Goal: Task Accomplishment & Management: Use online tool/utility

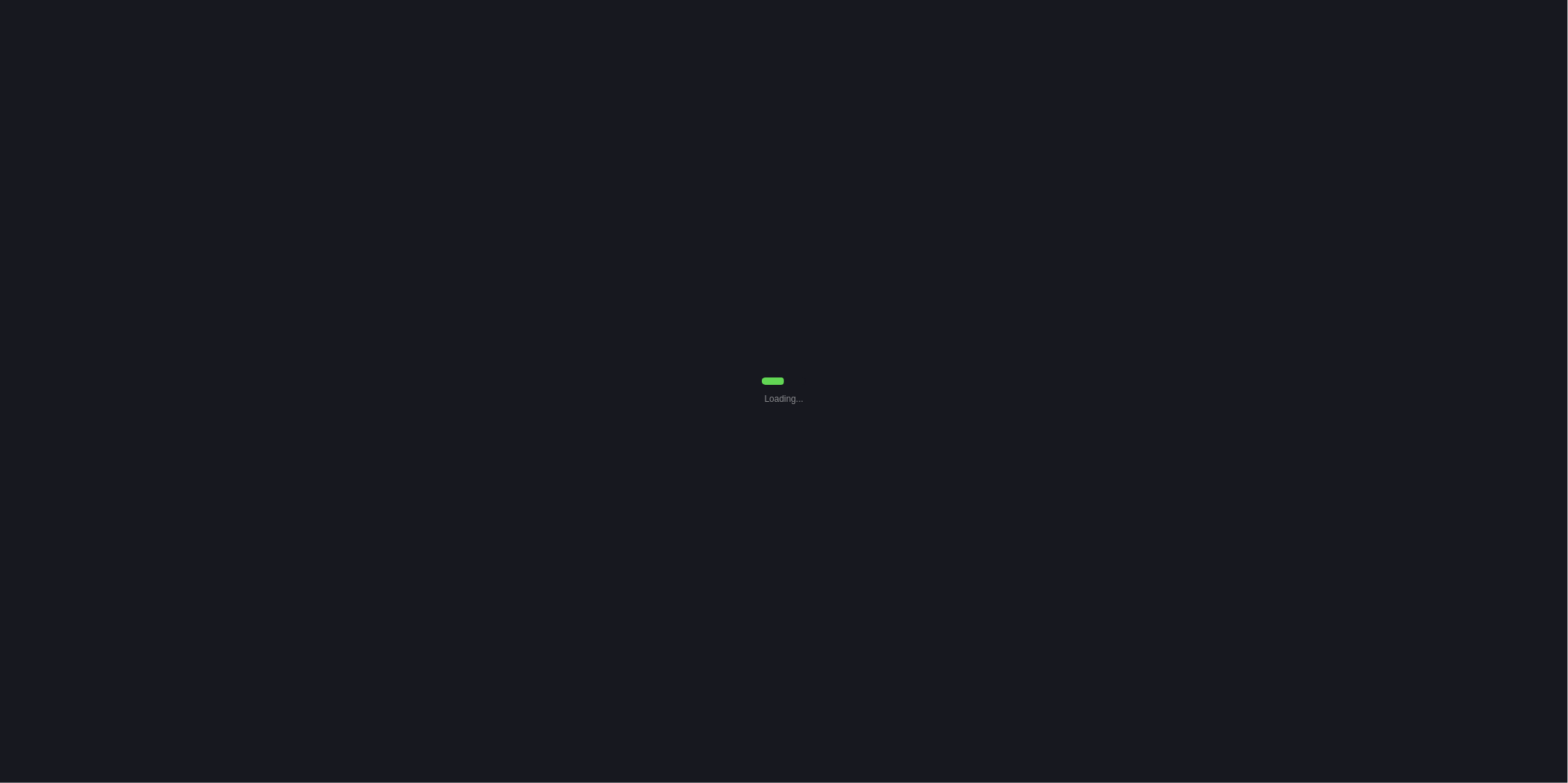
select select "0"
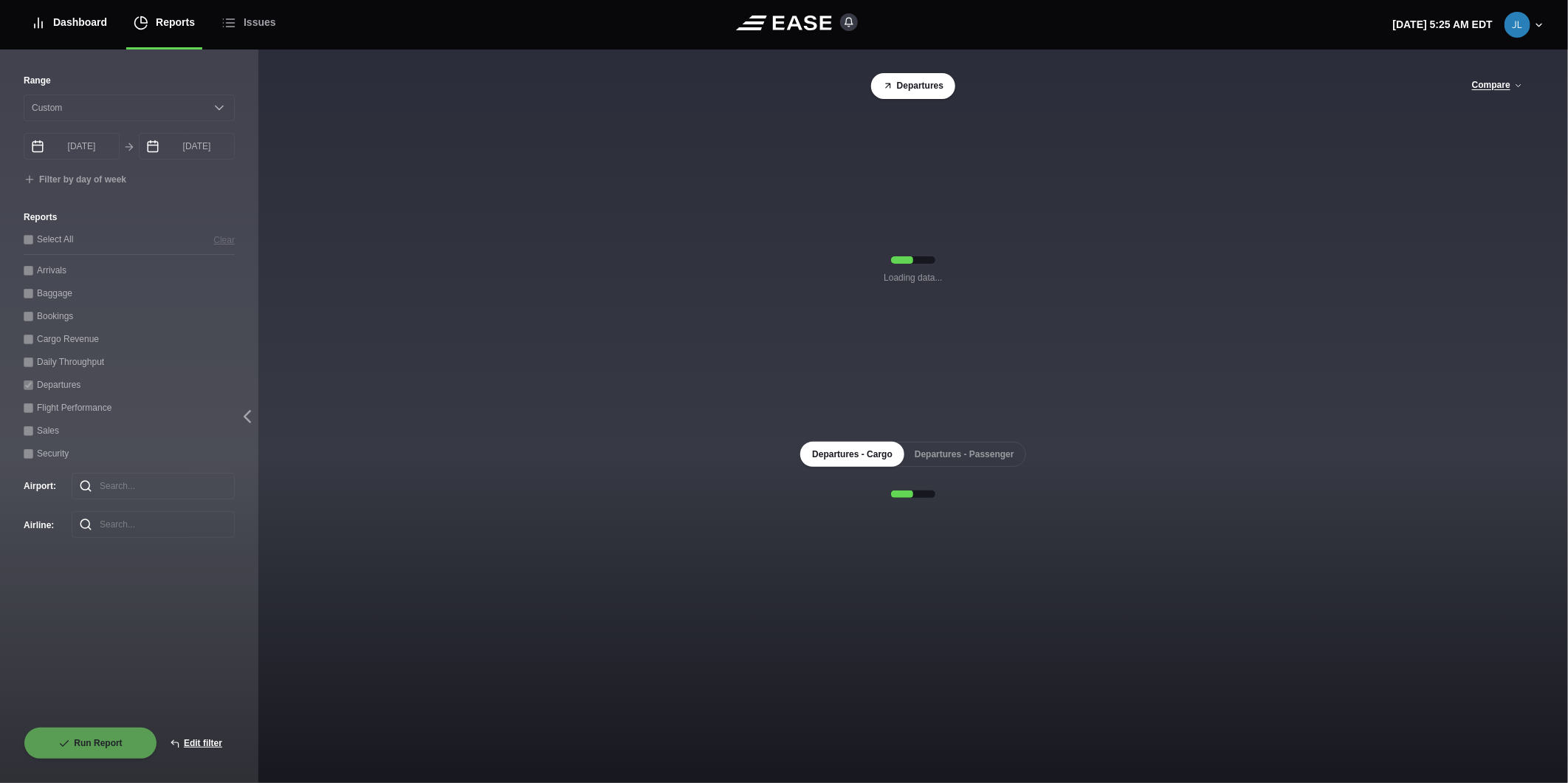
click at [58, 15] on div "Dashboard" at bounding box center [69, 23] width 76 height 50
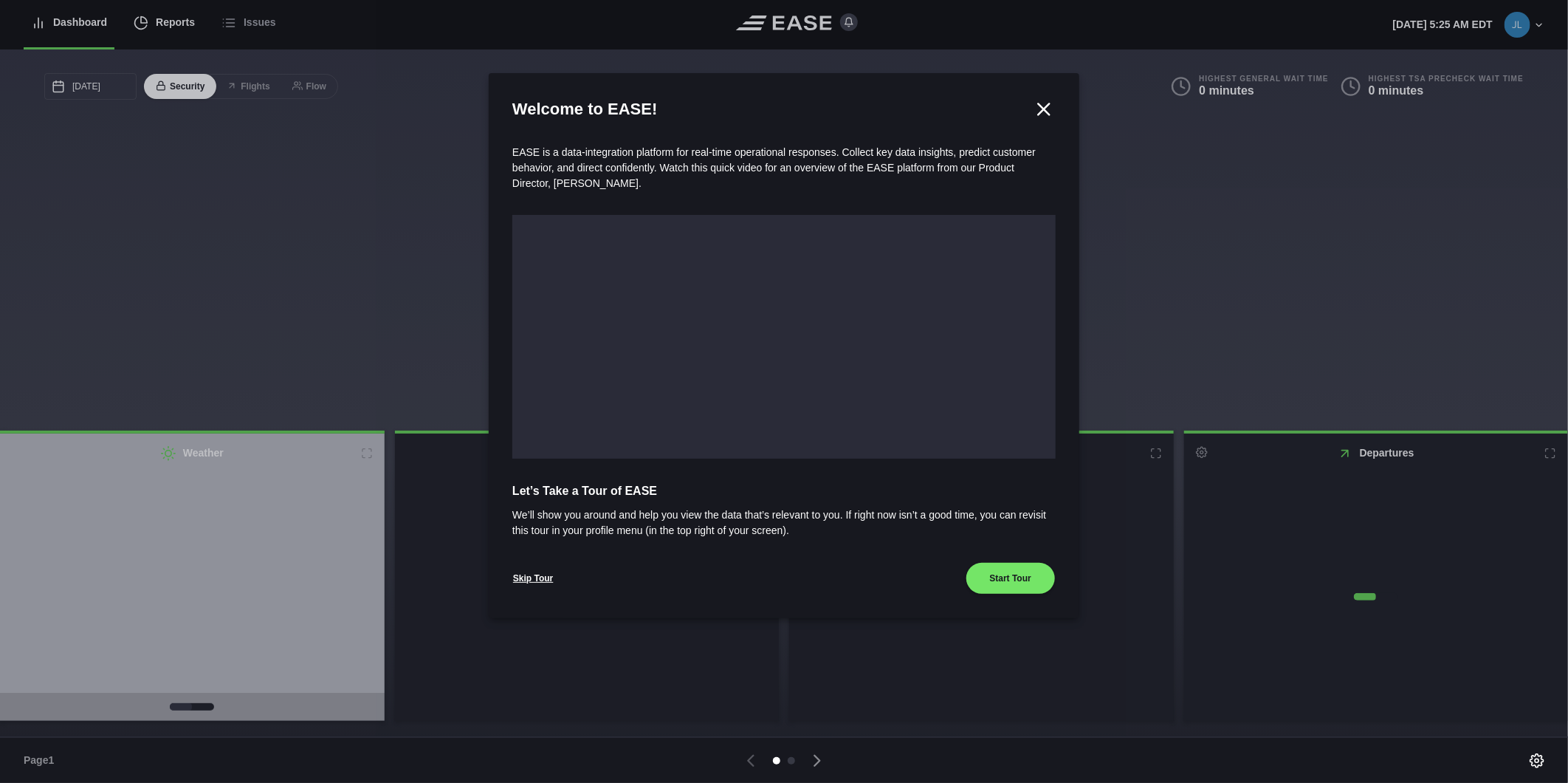
click at [163, 24] on div at bounding box center [784, 392] width 1568 height 783
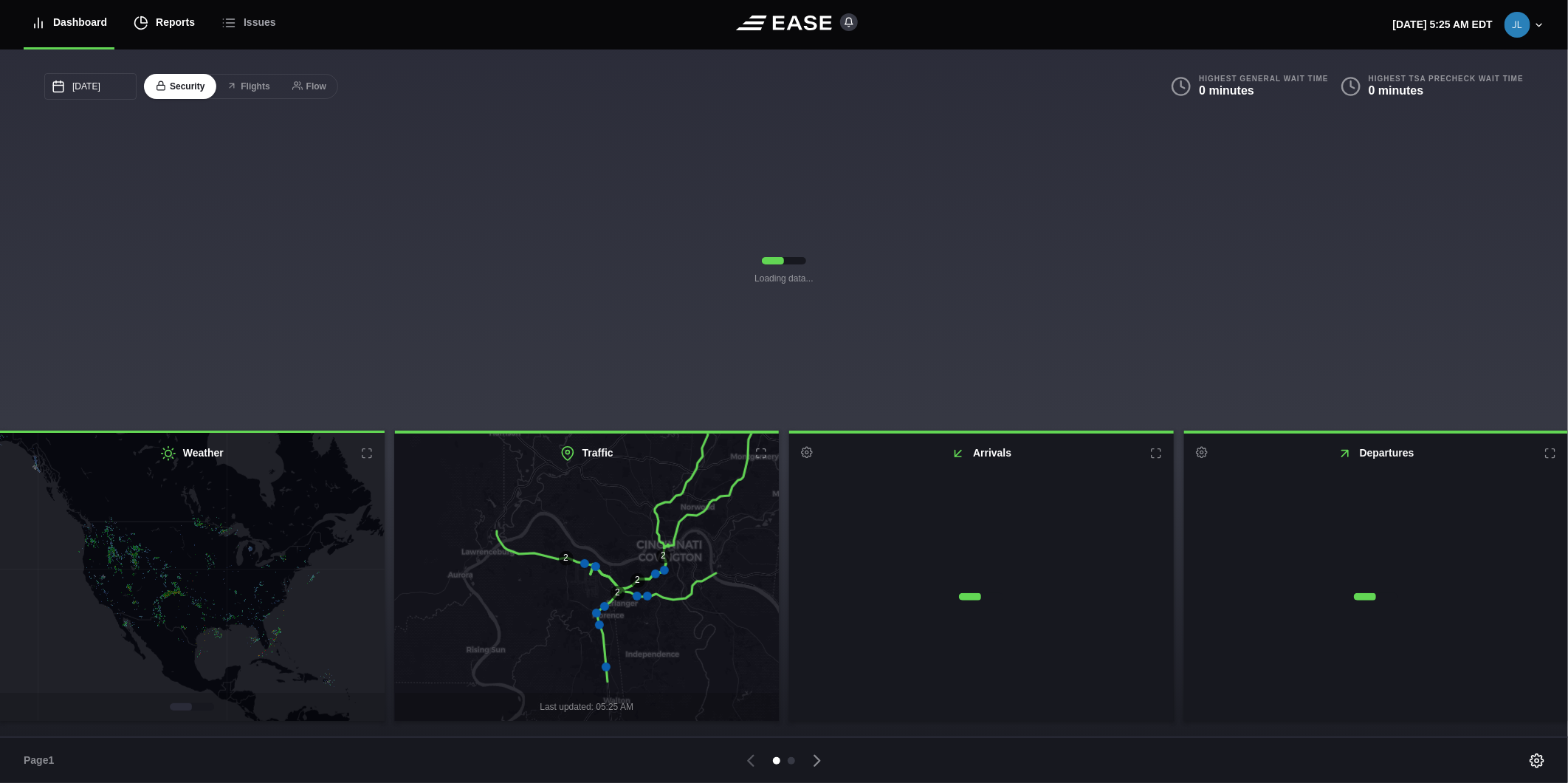
click at [173, 34] on div "Reports" at bounding box center [164, 23] width 61 height 50
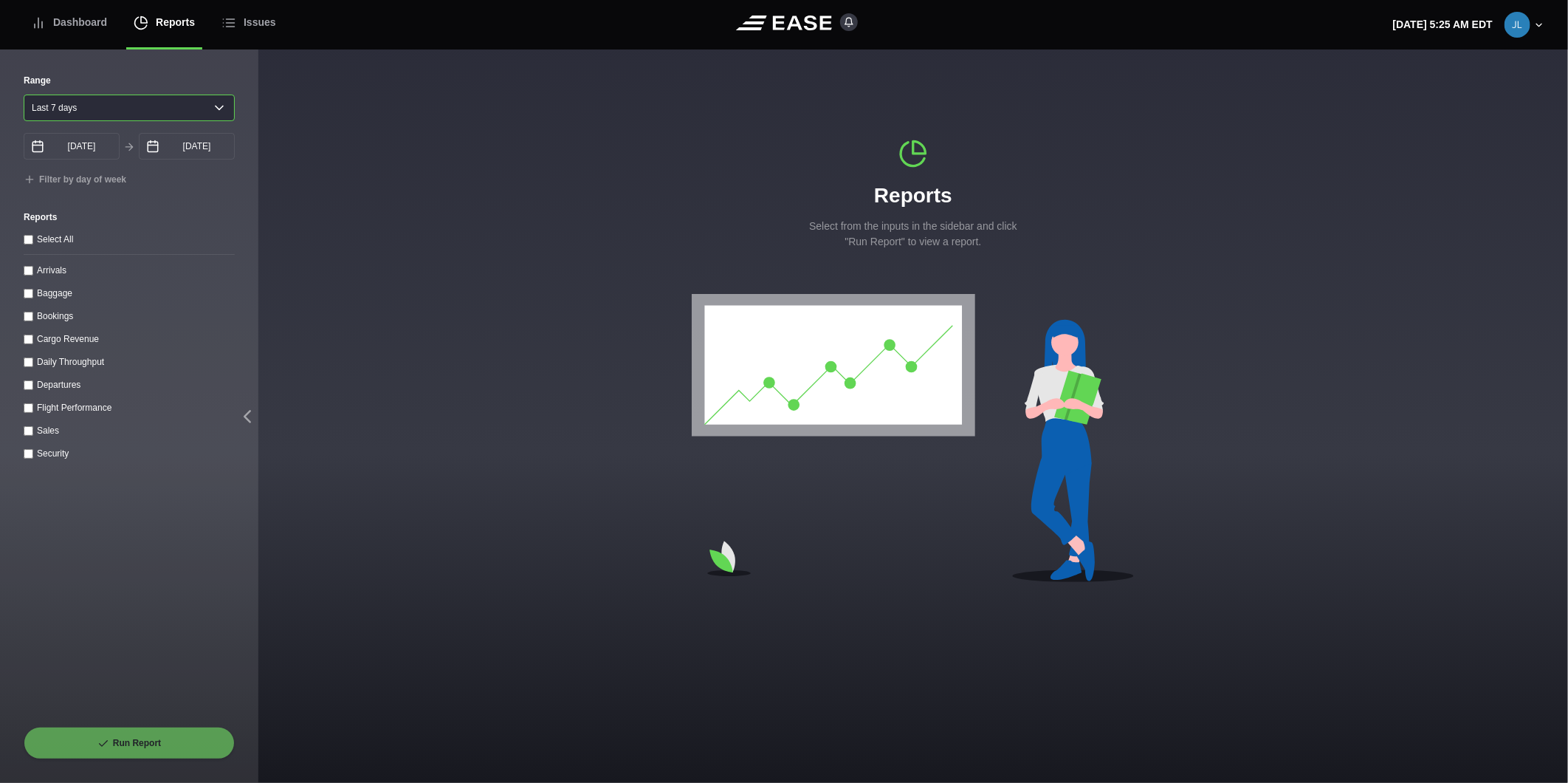
click at [226, 105] on select "[DATE] Last 7 days Last 14 days Last 30 days Last 6 weeks" at bounding box center [129, 108] width 211 height 27
select select "30"
click at [24, 94] on select "[DATE] Last 7 days Last 14 days Last 30 days Last 6 weeks" at bounding box center [129, 108] width 211 height 27
type input "[DATE]"
click at [31, 364] on throughput "Daily Throughput" at bounding box center [28, 362] width 10 height 10
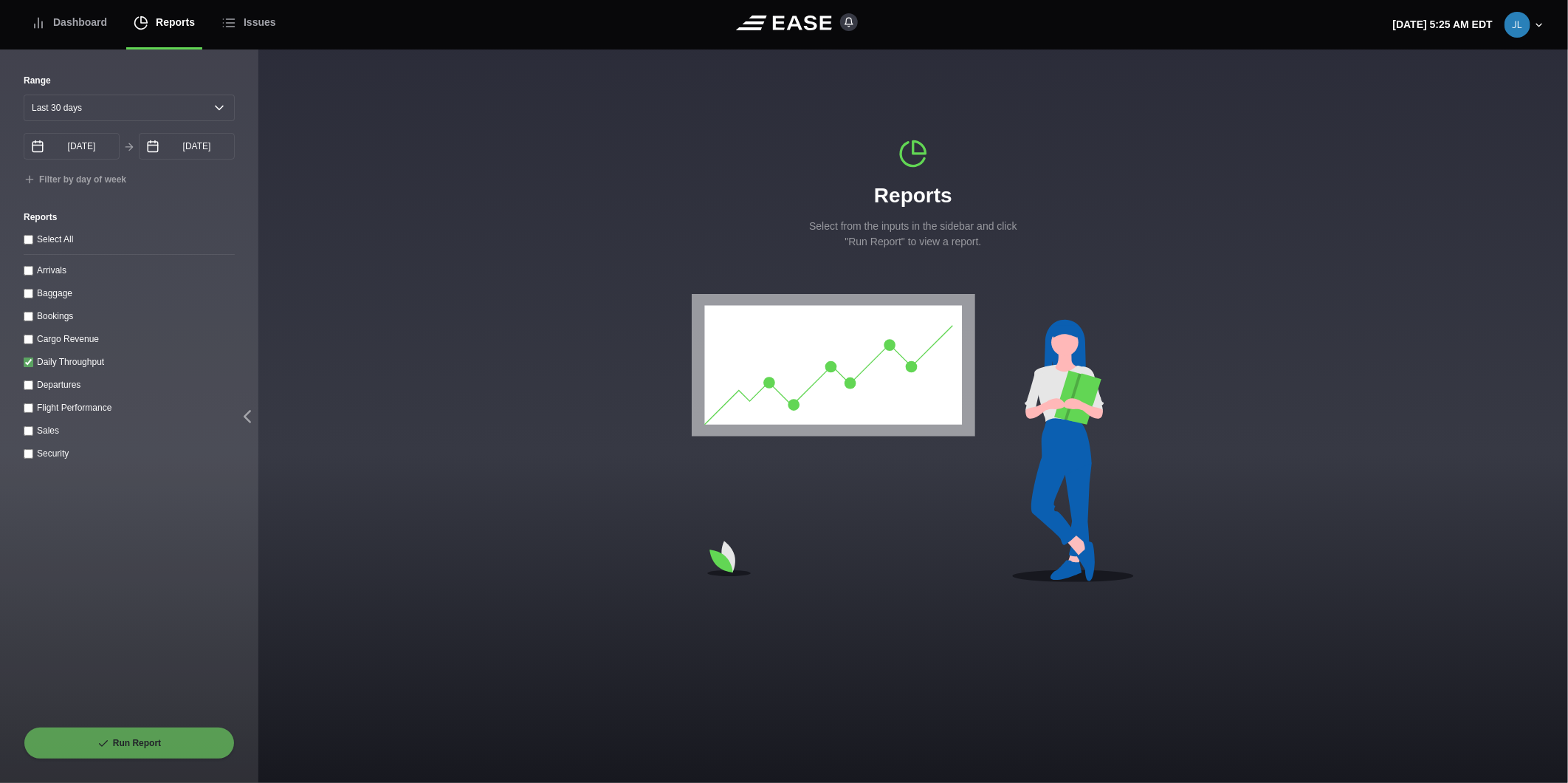
checkbox throughput "true"
click at [115, 739] on button "Run Report" at bounding box center [129, 743] width 211 height 33
select select "30"
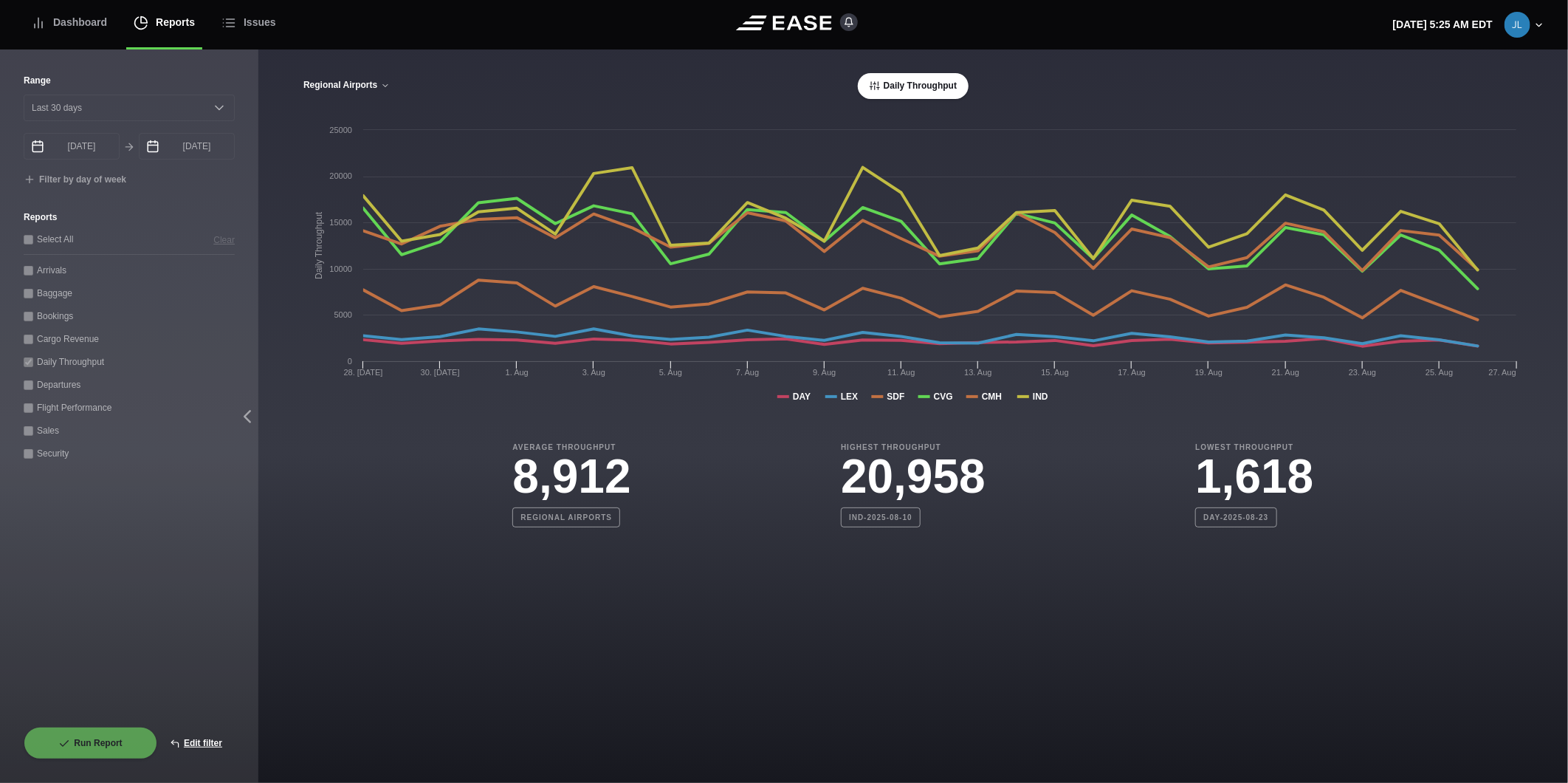
click at [372, 86] on button "Regional Airports" at bounding box center [346, 85] width 88 height 11
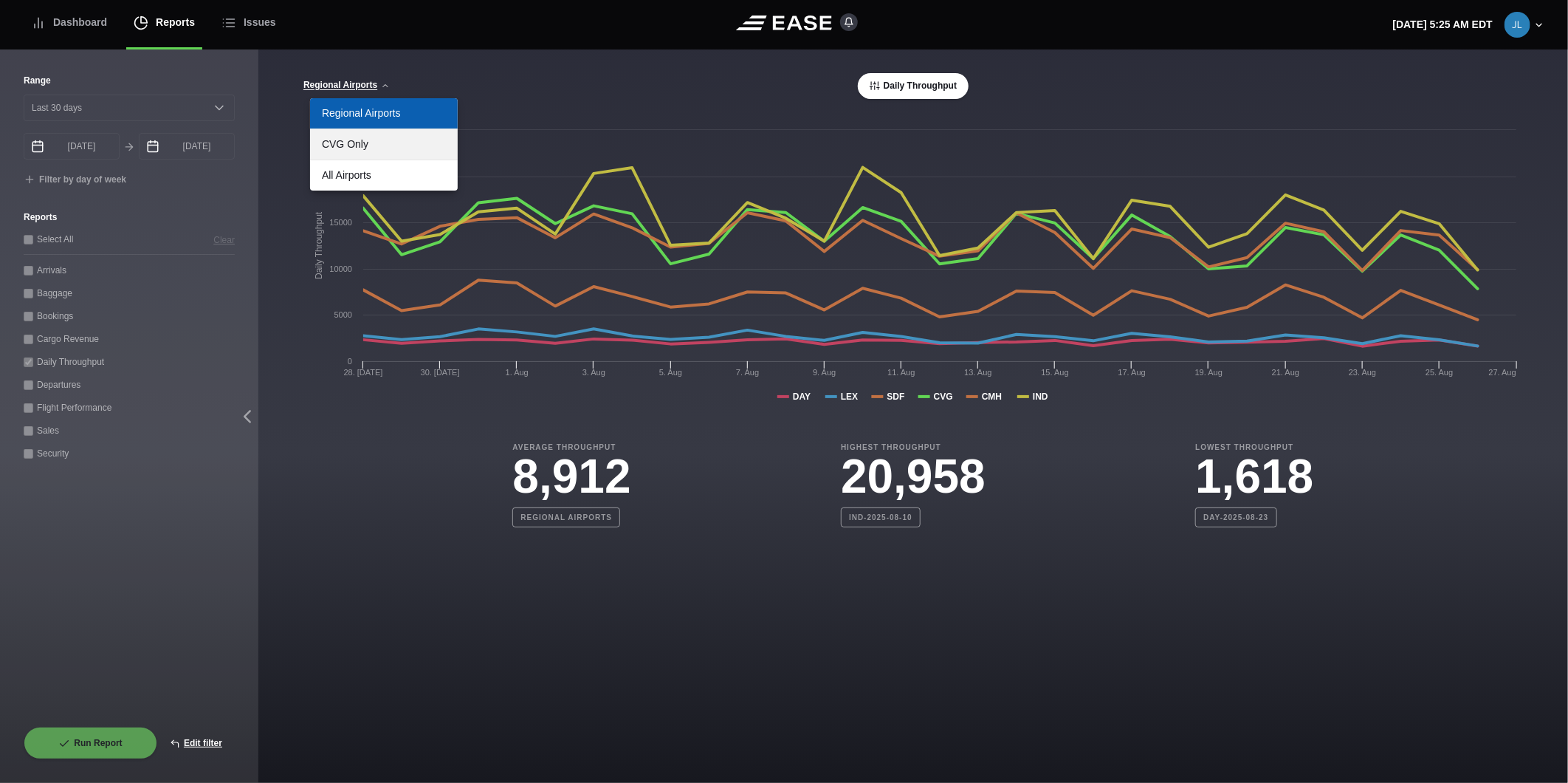
click at [366, 155] on link "CVG Only" at bounding box center [384, 144] width 148 height 30
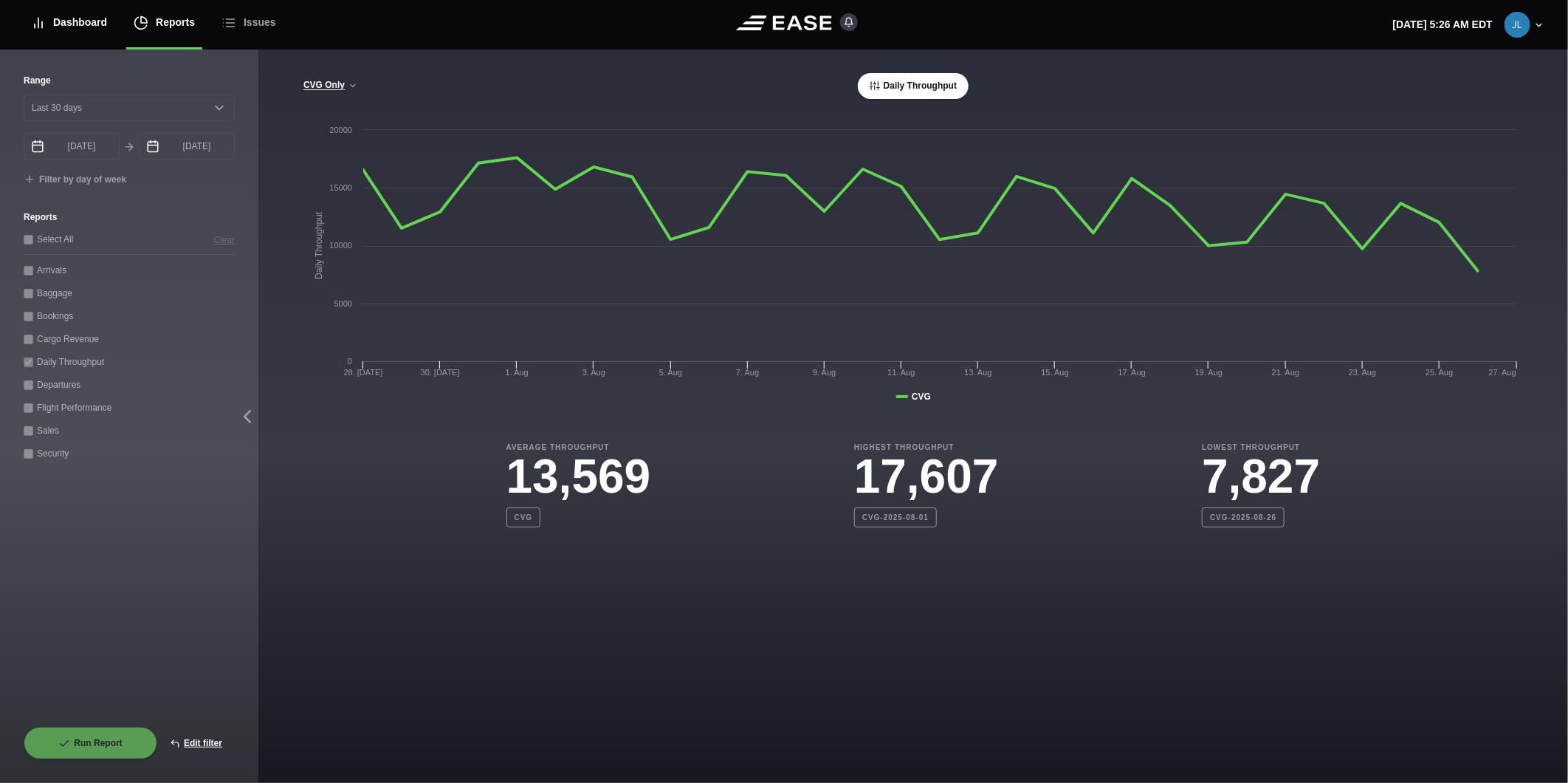
click at [72, 30] on div "Dashboard" at bounding box center [69, 23] width 76 height 50
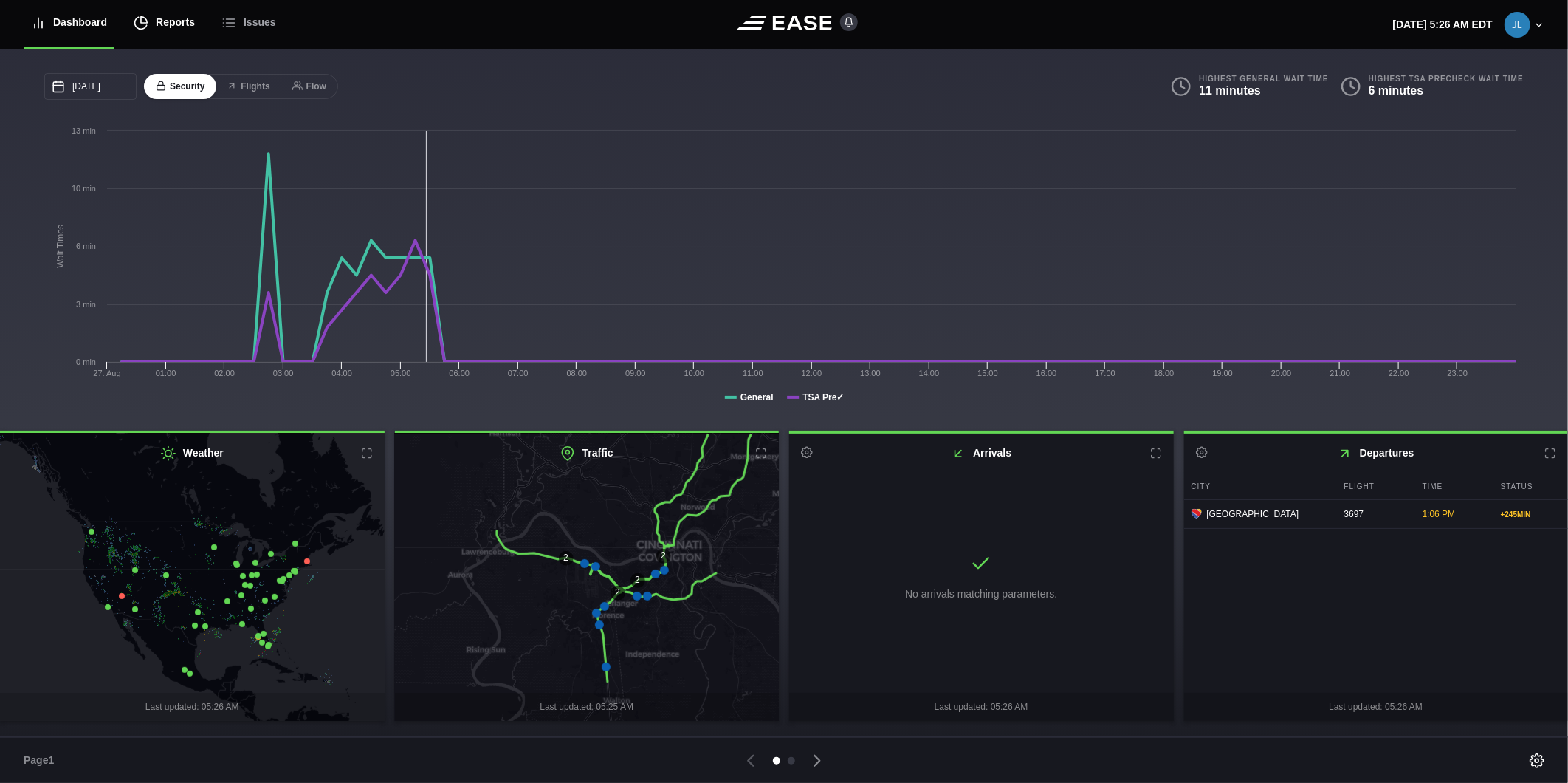
click at [172, 16] on div "Reports" at bounding box center [164, 23] width 61 height 50
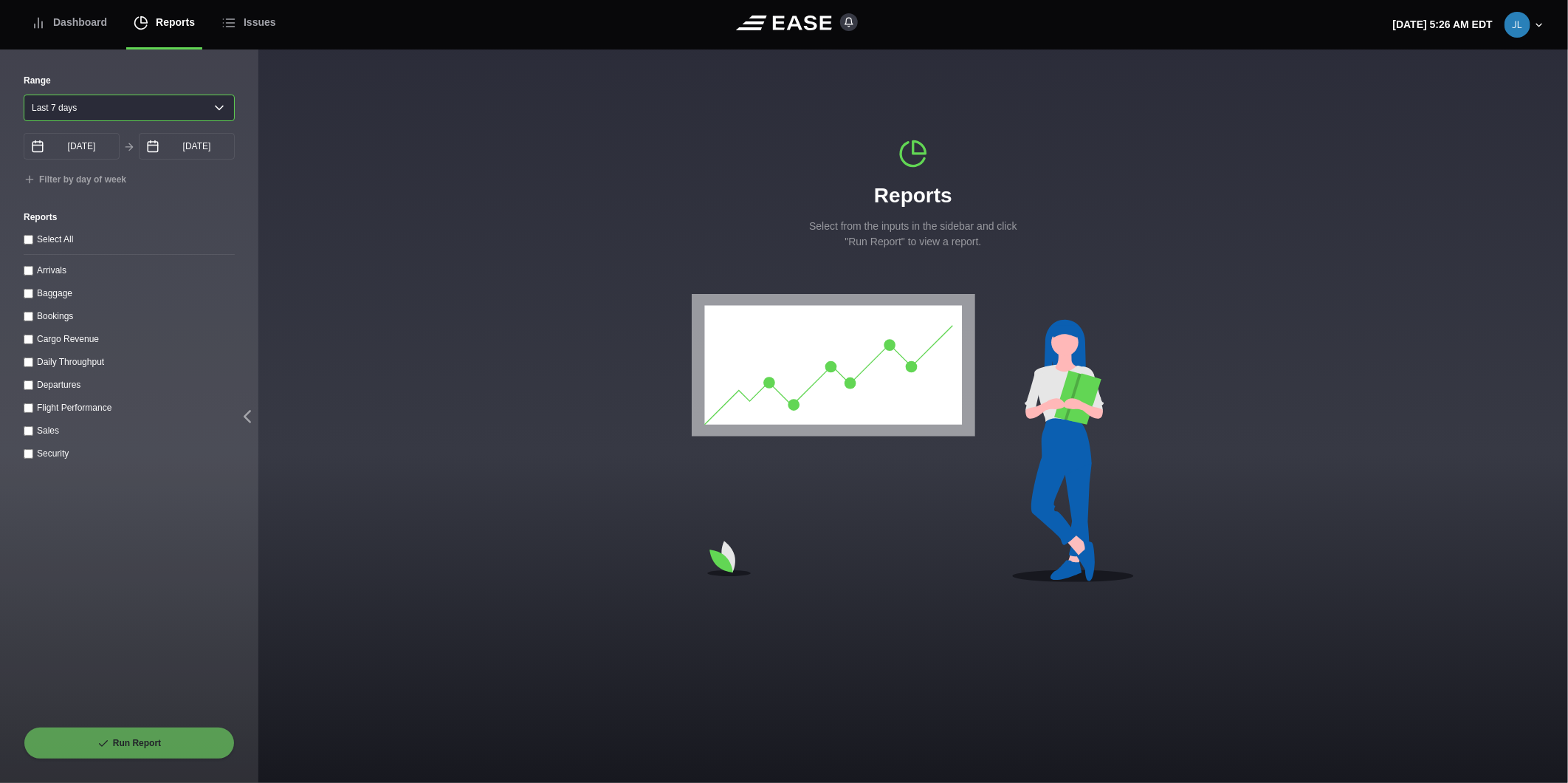
drag, startPoint x: 116, startPoint y: 103, endPoint x: 116, endPoint y: 116, distance: 13.0
click at [116, 103] on select "[DATE] Last 7 days Last 14 days Last 30 days Last 6 weeks" at bounding box center [129, 108] width 211 height 27
select select "1"
click at [24, 94] on select "[DATE] Last 7 days Last 14 days Last 30 days Last 6 weeks" at bounding box center [129, 108] width 211 height 27
type input "[DATE]"
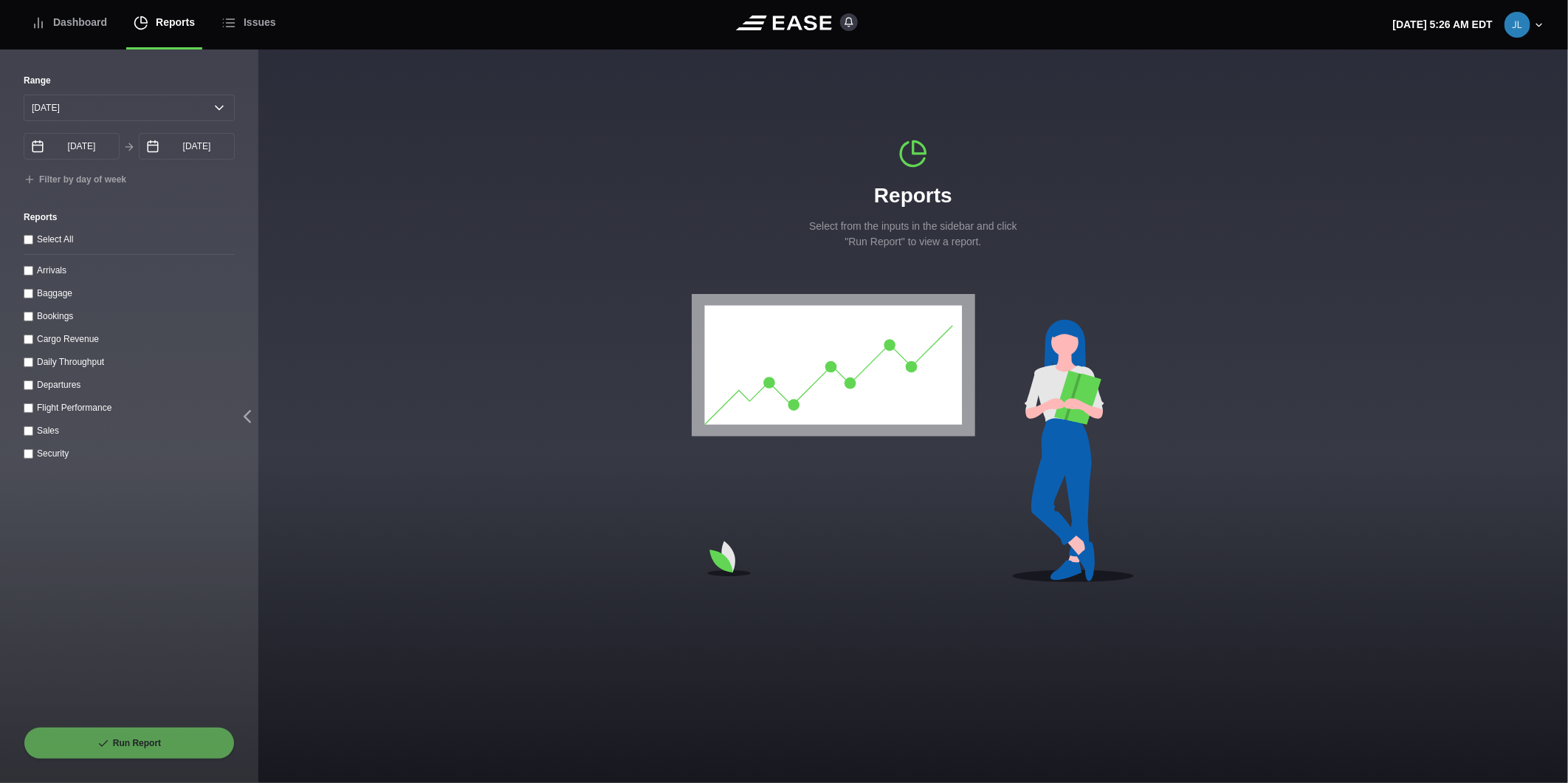
drag, startPoint x: 27, startPoint y: 276, endPoint x: 44, endPoint y: 281, distance: 17.7
click at [27, 275] on input "Arrivals" at bounding box center [28, 270] width 10 height 10
checkbox input "true"
click at [172, 156] on input "[DATE]" at bounding box center [187, 146] width 96 height 27
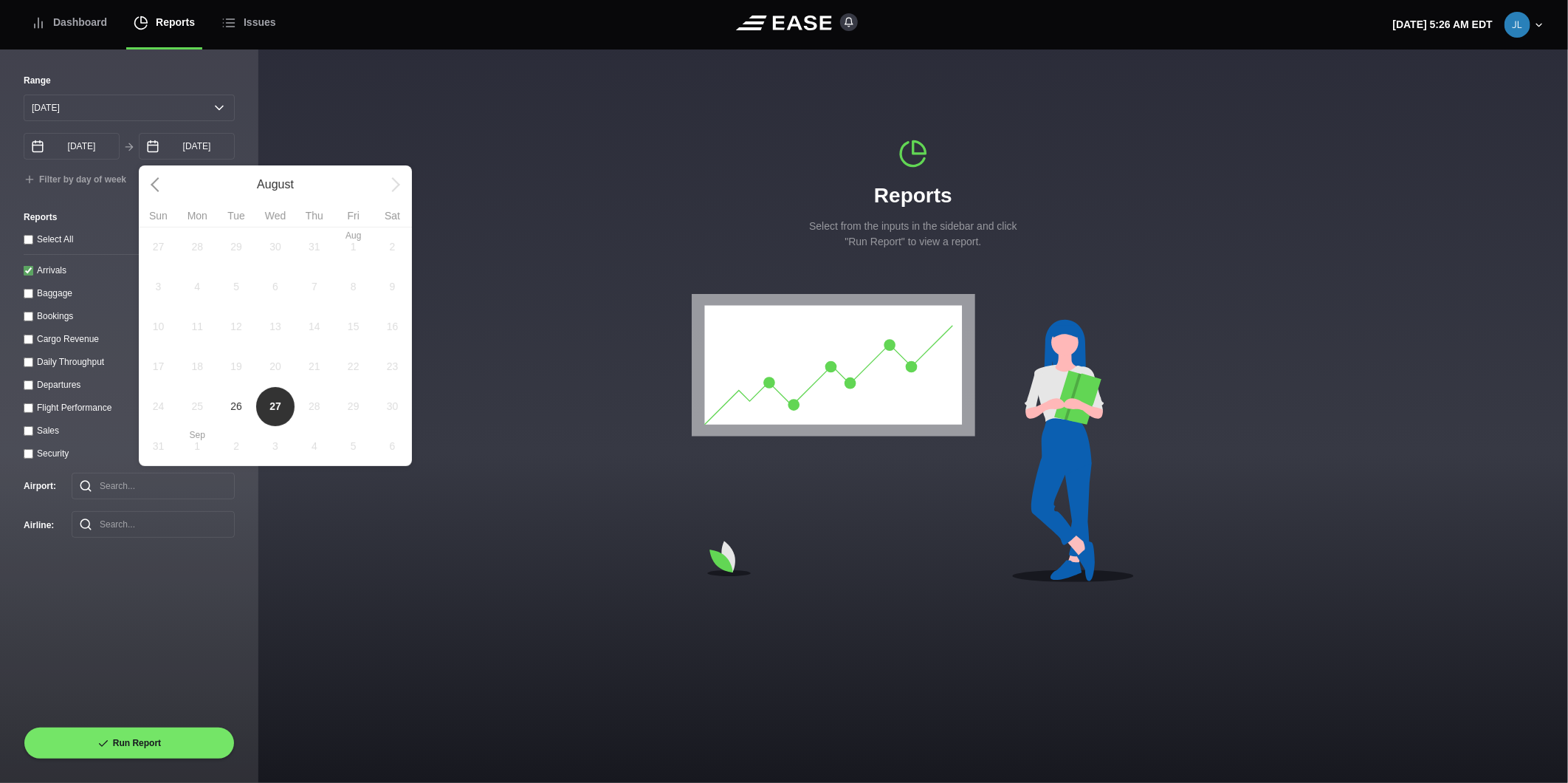
click at [235, 415] on span "26" at bounding box center [236, 406] width 12 height 15
type input "[DATE]"
select select "0"
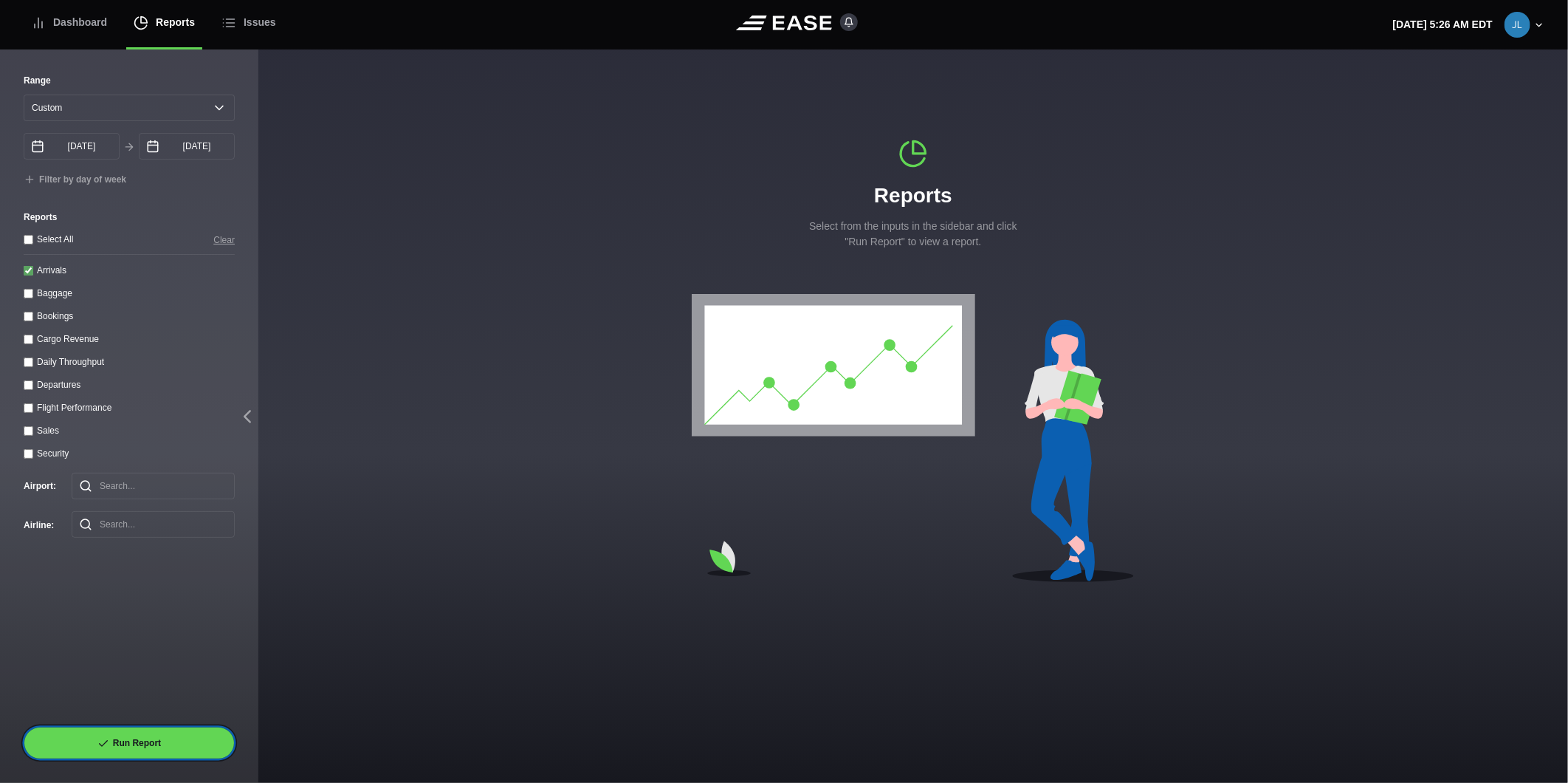
click at [175, 735] on button "Run Report" at bounding box center [129, 743] width 211 height 33
select select "0"
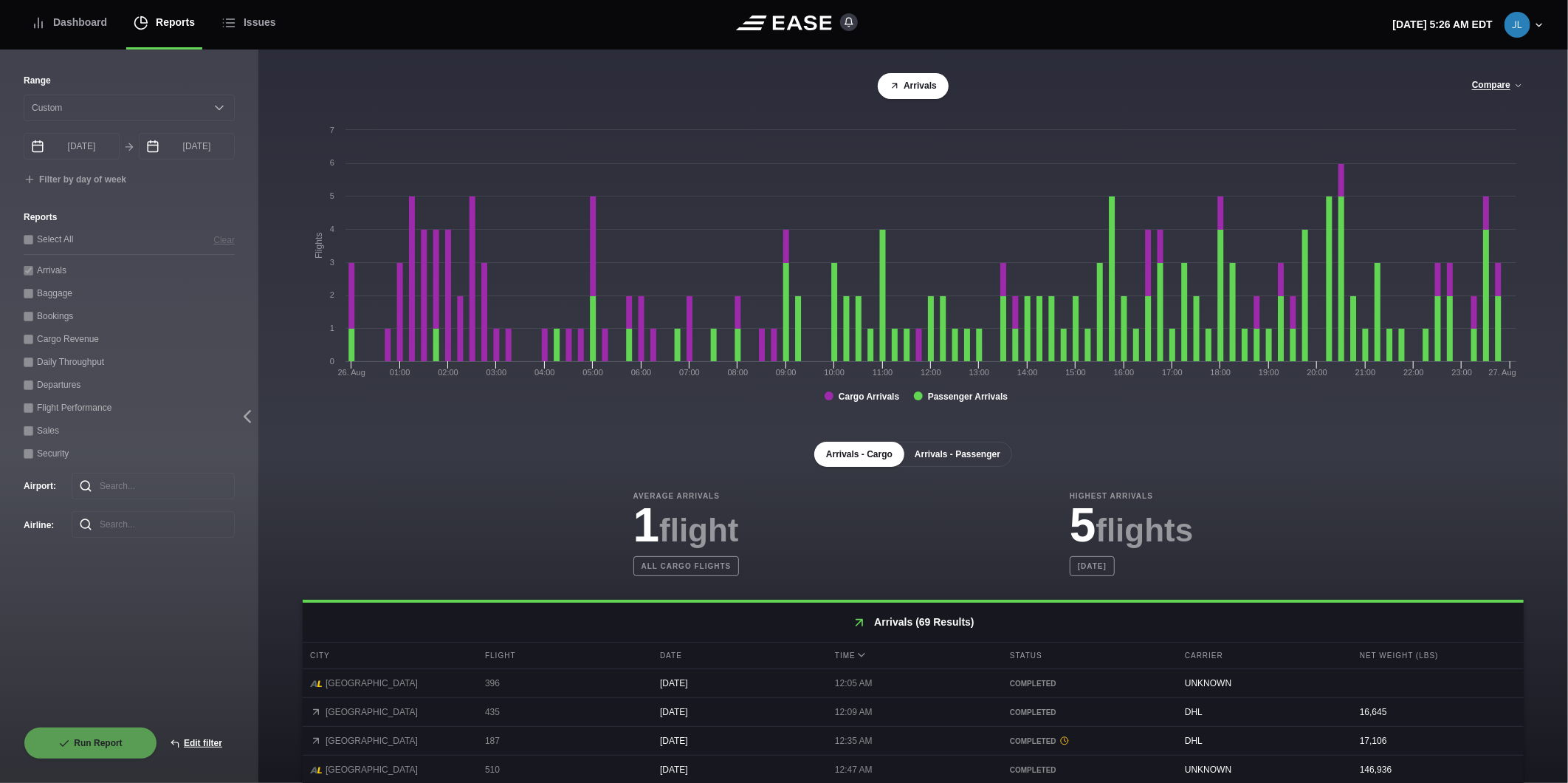
click at [956, 464] on button "Arrivals - Passenger" at bounding box center [957, 455] width 109 height 25
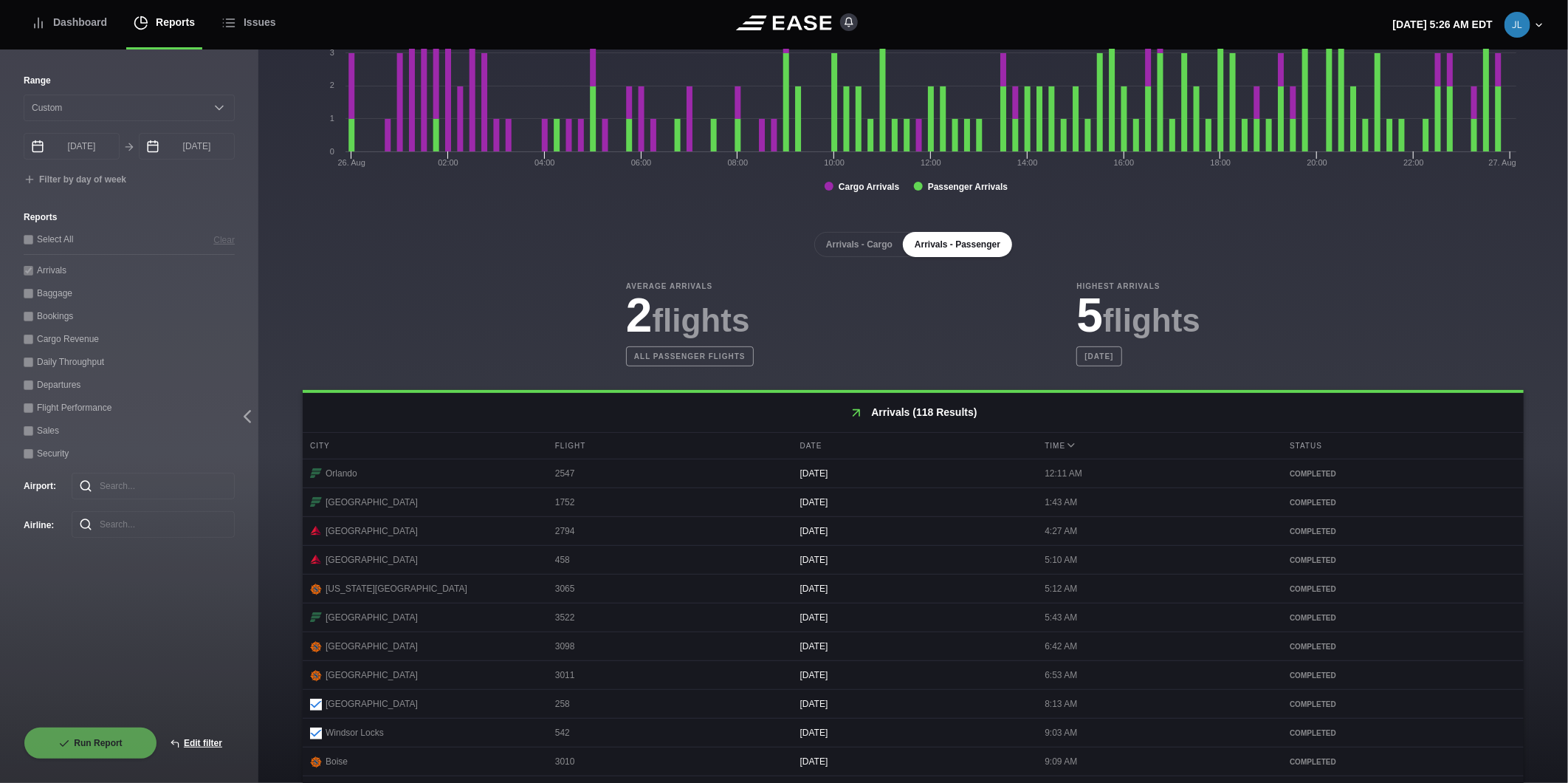
scroll to position [518, 0]
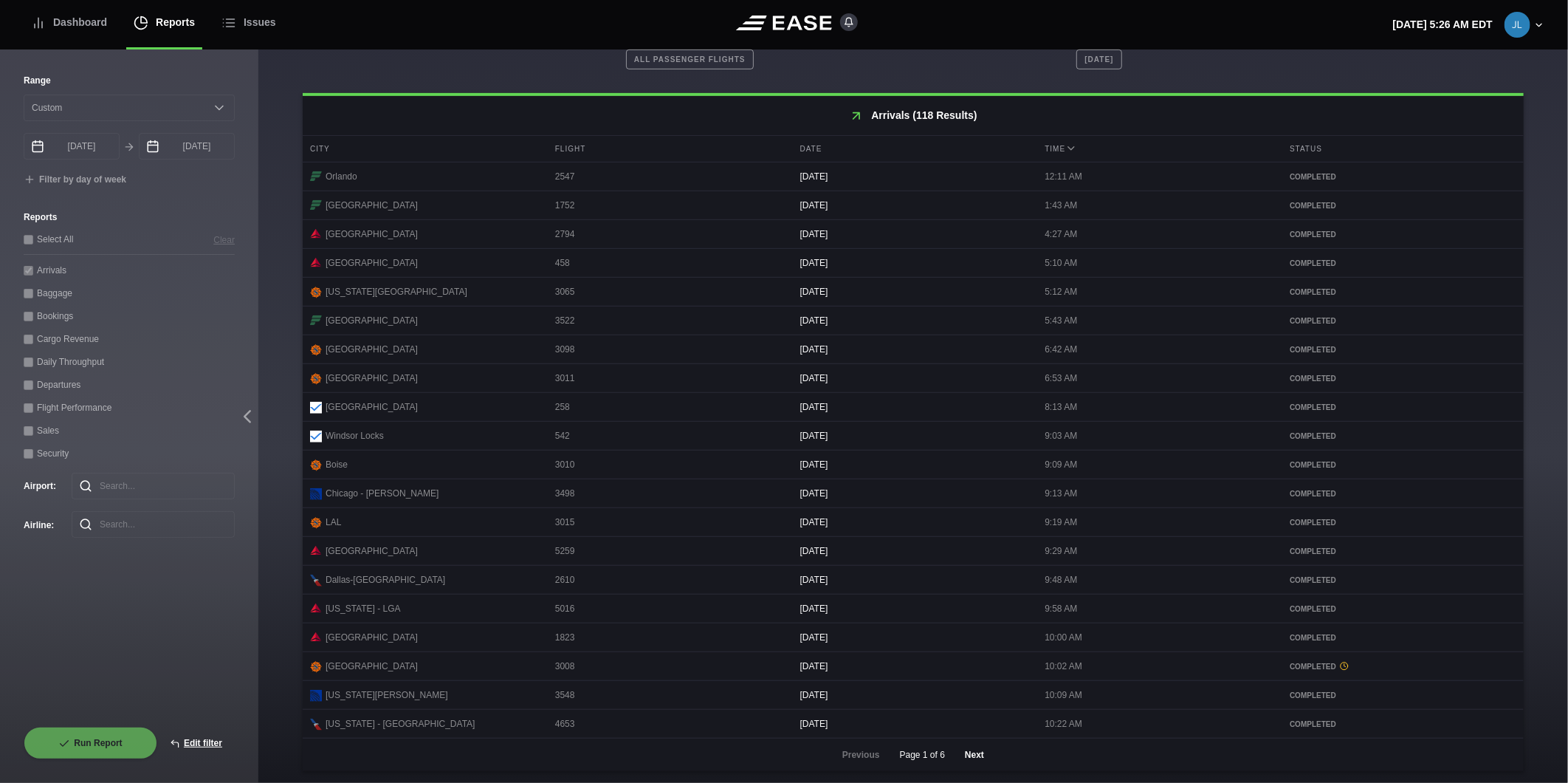
click at [977, 762] on button "Next" at bounding box center [975, 755] width 44 height 33
click at [973, 760] on button "Next" at bounding box center [975, 755] width 44 height 33
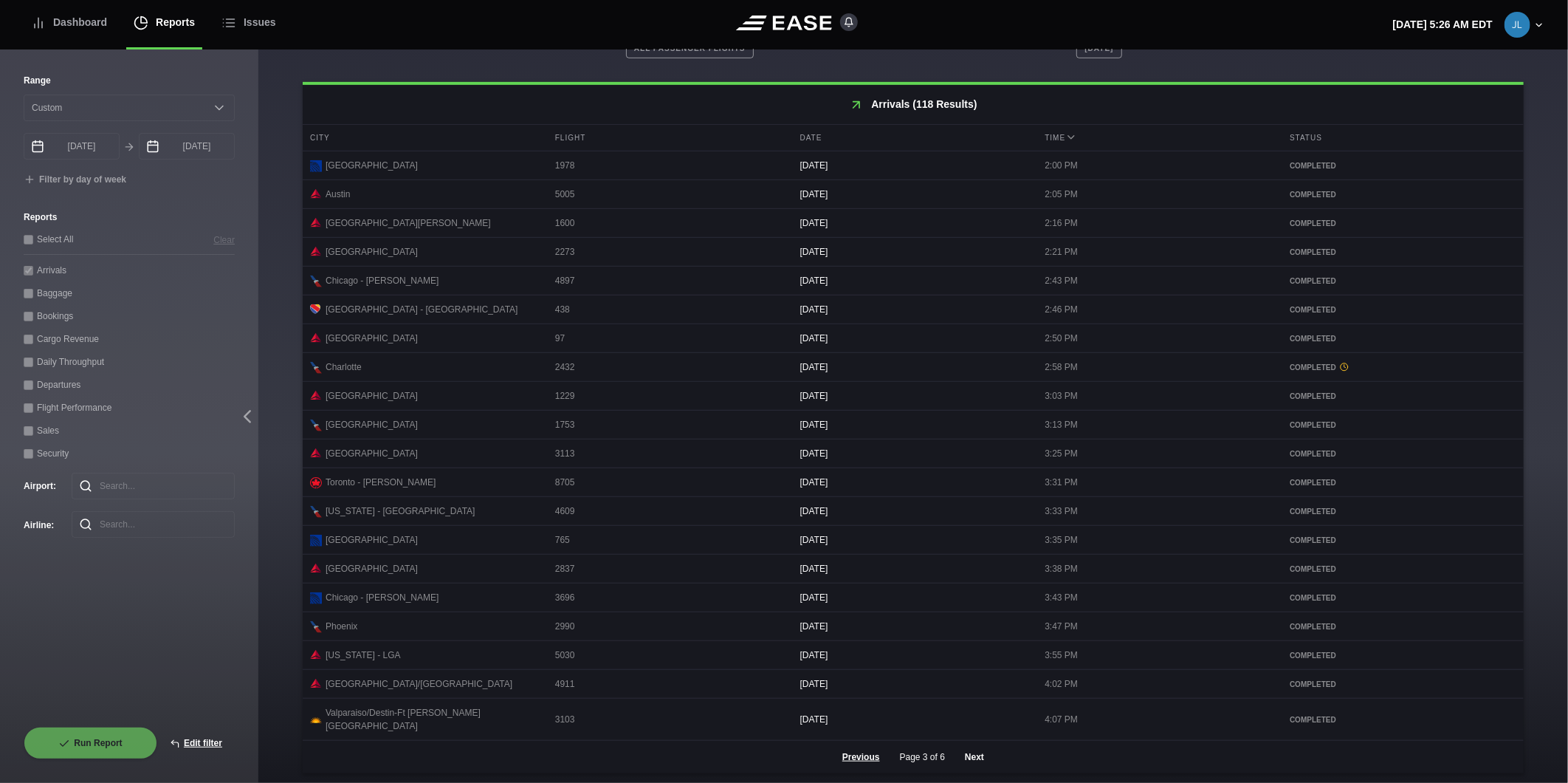
click at [972, 755] on button "Next" at bounding box center [975, 757] width 44 height 33
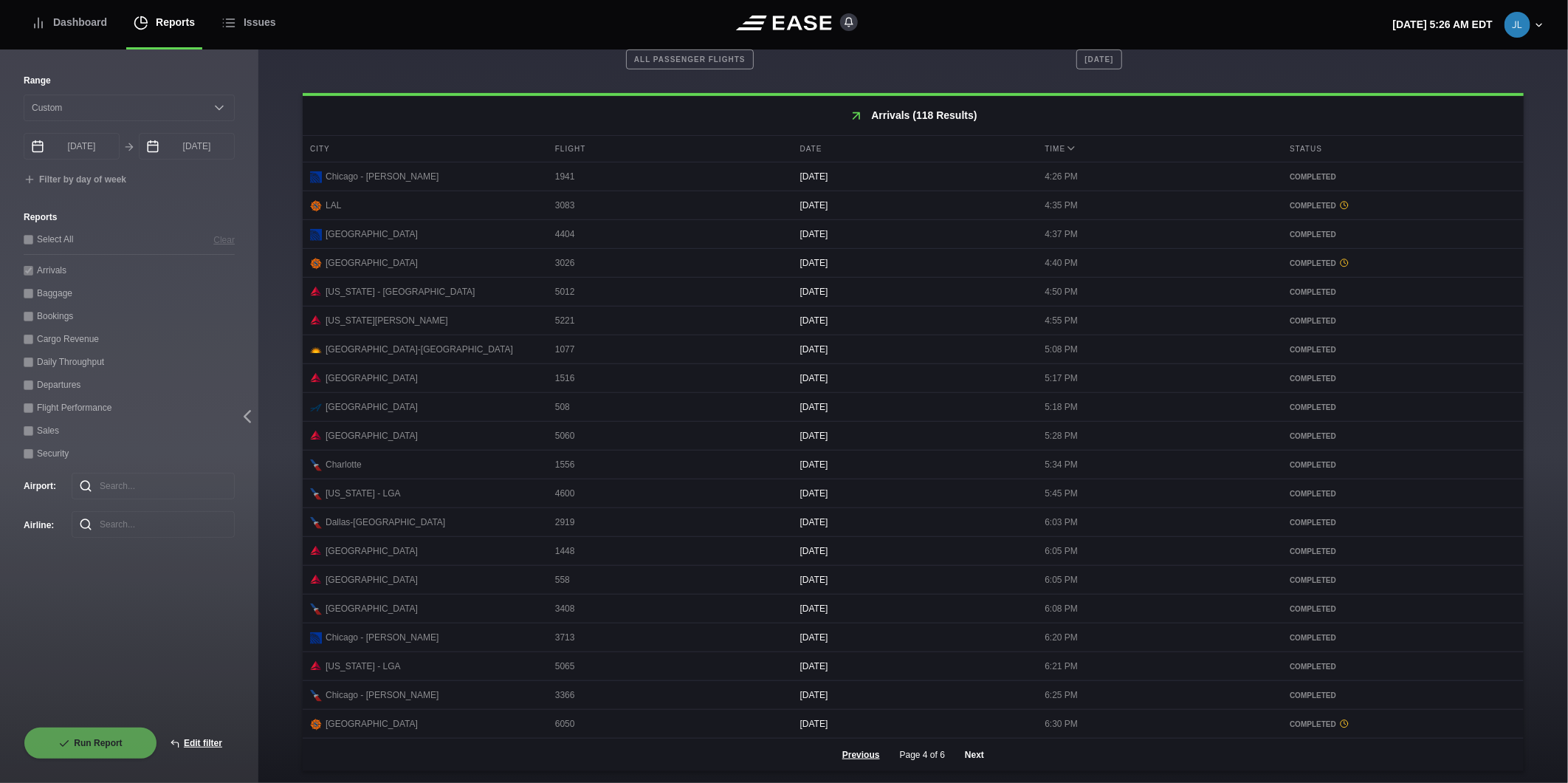
click at [977, 758] on button "Next" at bounding box center [975, 755] width 44 height 33
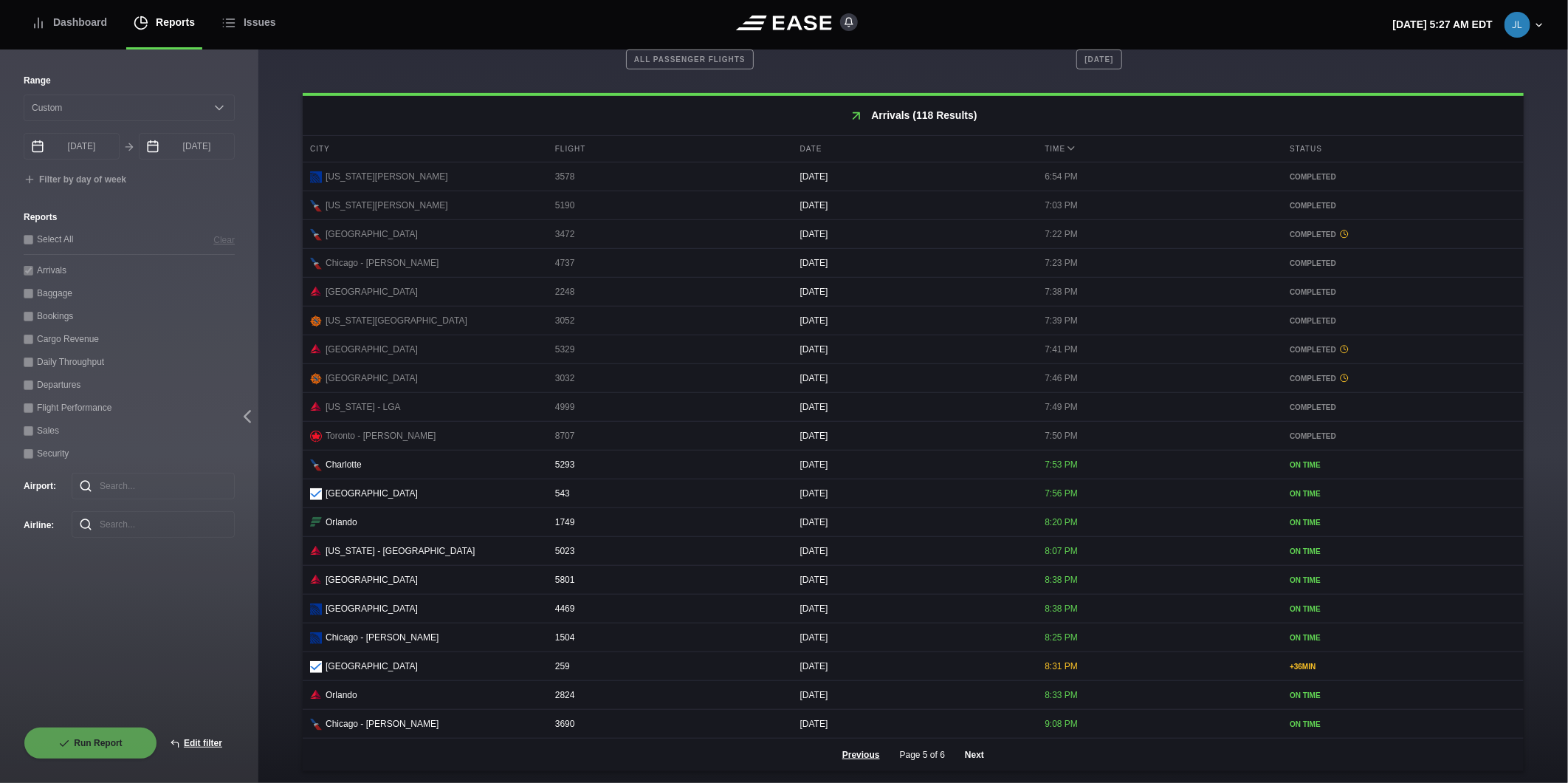
click at [980, 751] on button "Next" at bounding box center [975, 755] width 44 height 33
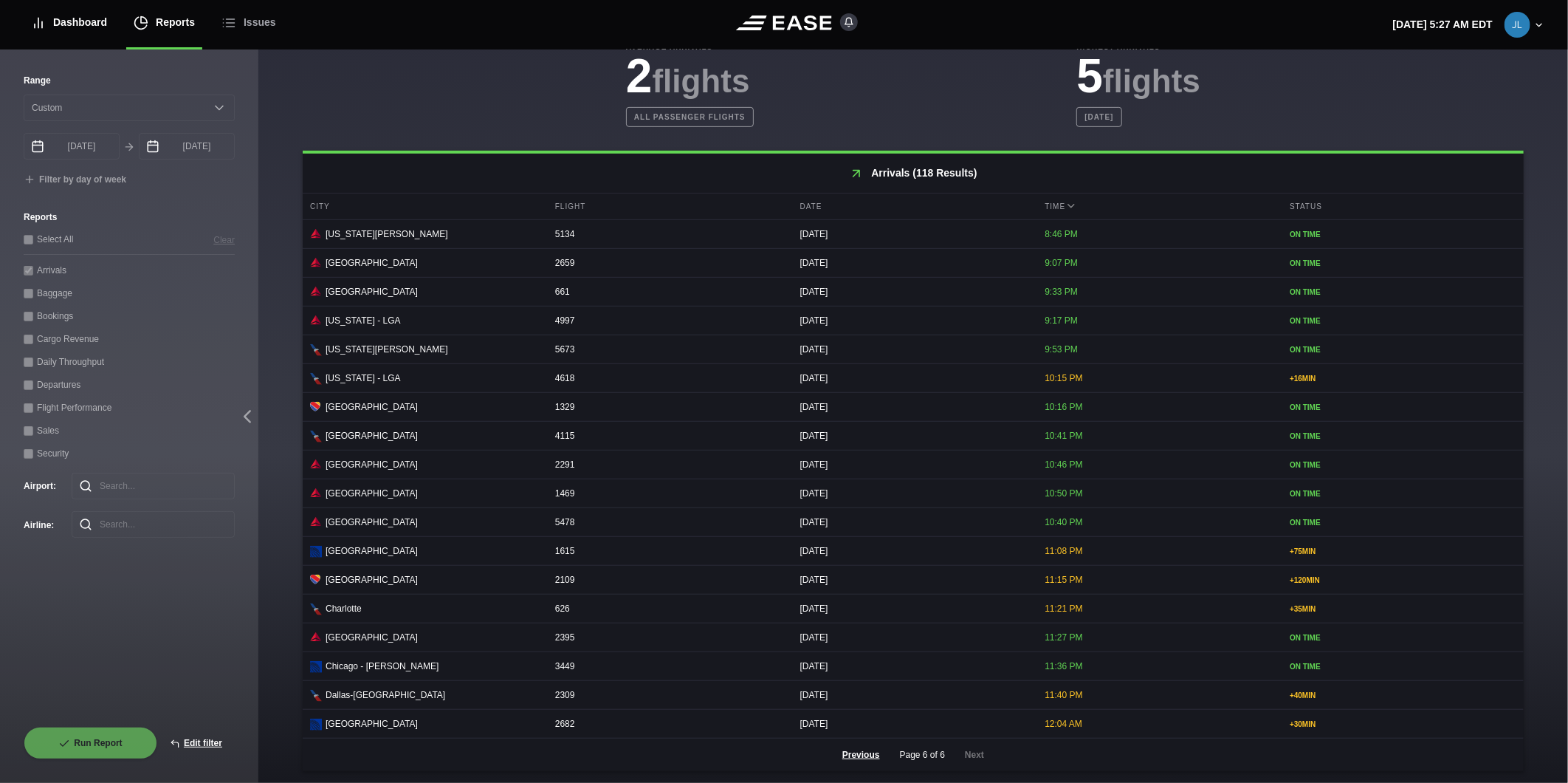
click at [102, 31] on div "Dashboard" at bounding box center [69, 23] width 76 height 50
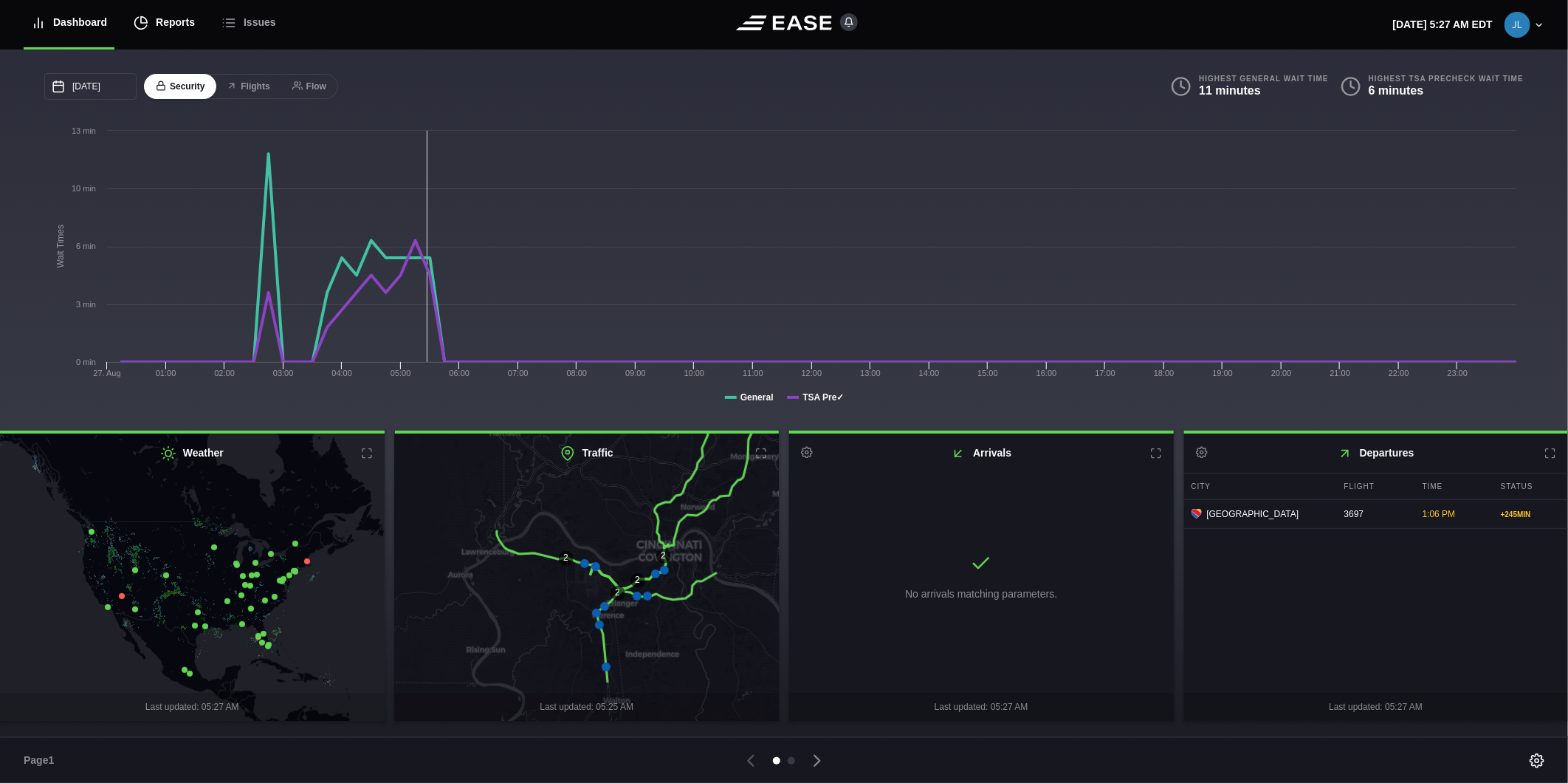
click at [186, 22] on div "Reports" at bounding box center [164, 23] width 61 height 50
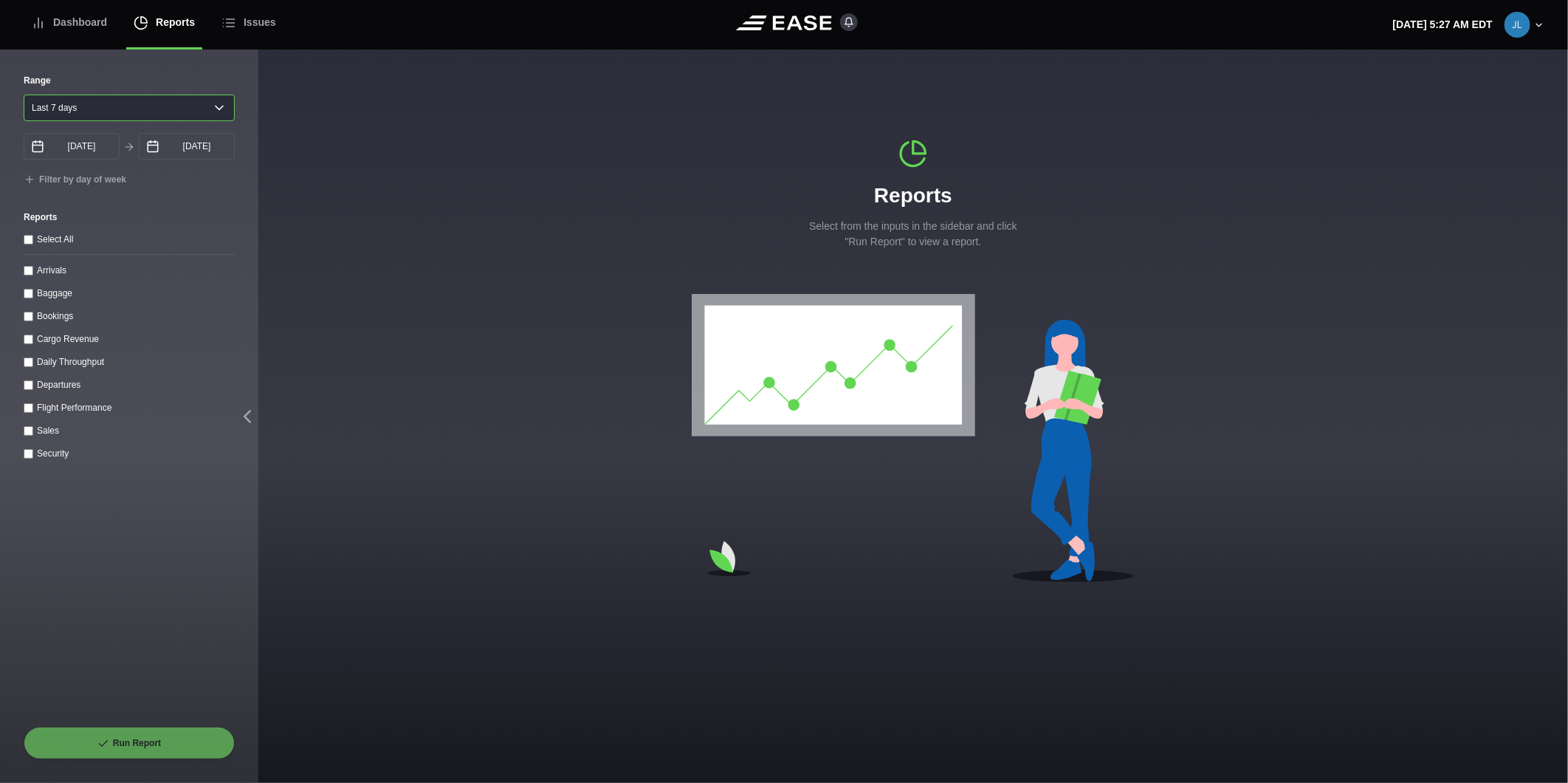
drag, startPoint x: 101, startPoint y: 109, endPoint x: 101, endPoint y: 121, distance: 12.0
click at [102, 109] on select "[DATE] Last 7 days Last 14 days Last 30 days Last 6 weeks" at bounding box center [129, 108] width 211 height 27
select select "1"
click at [24, 94] on select "[DATE] Last 7 days Last 14 days Last 30 days Last 6 weeks" at bounding box center [129, 108] width 211 height 27
type input "[DATE]"
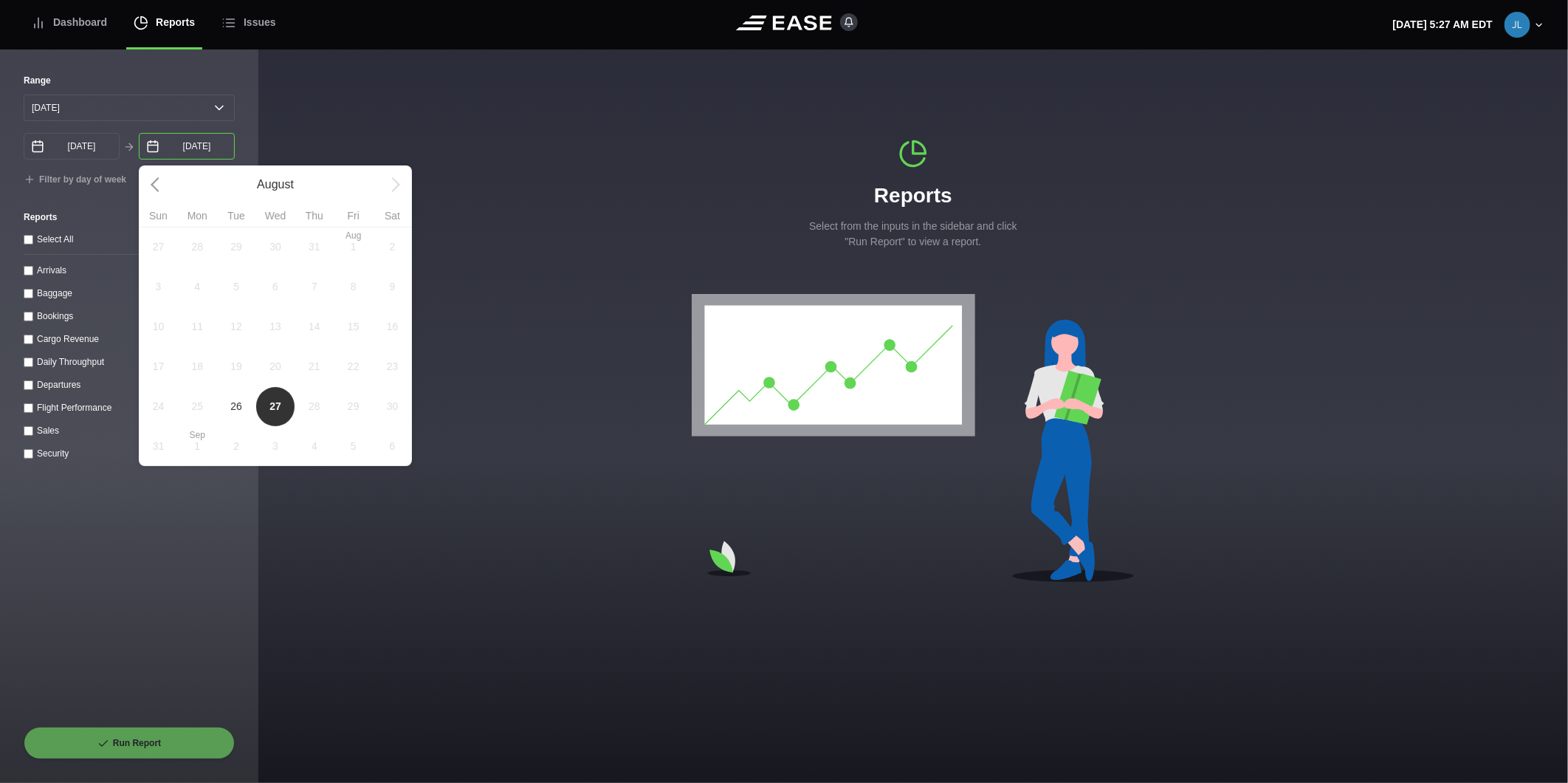
click at [182, 154] on input "[DATE]" at bounding box center [187, 146] width 96 height 27
drag, startPoint x: 237, startPoint y: 411, endPoint x: 228, endPoint y: 408, distance: 9.5
click at [232, 410] on span "26" at bounding box center [236, 406] width 12 height 15
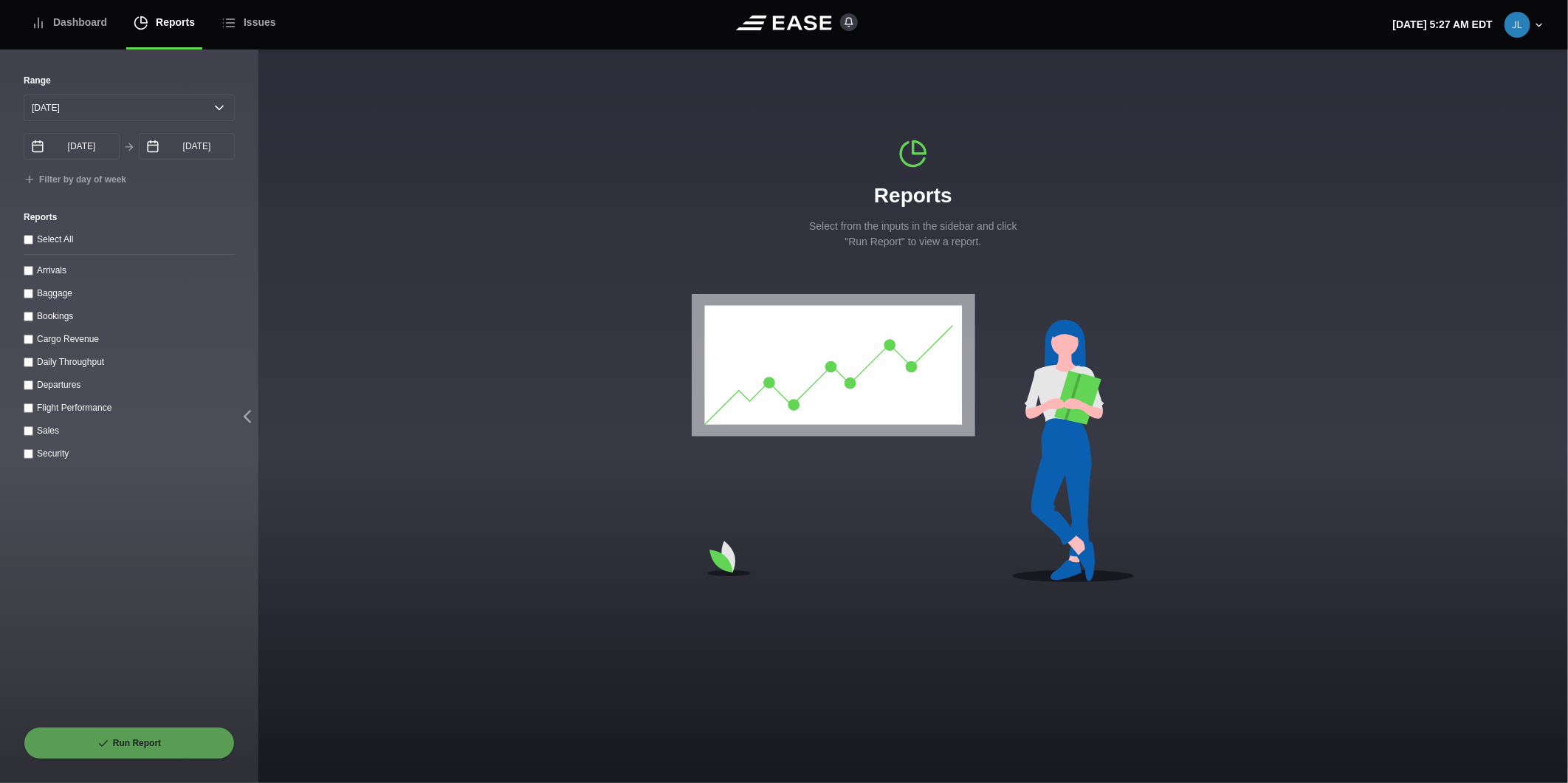
select select "0"
type input "[DATE]"
drag, startPoint x: 25, startPoint y: 392, endPoint x: 20, endPoint y: 403, distance: 12.1
click at [20, 393] on div "Range [DATE] Last 7 days Last 14 days Last 30 days Last 6 weeks Custom [DATE] A…" at bounding box center [129, 416] width 259 height 733
click at [40, 390] on label "Departures" at bounding box center [59, 385] width 44 height 11
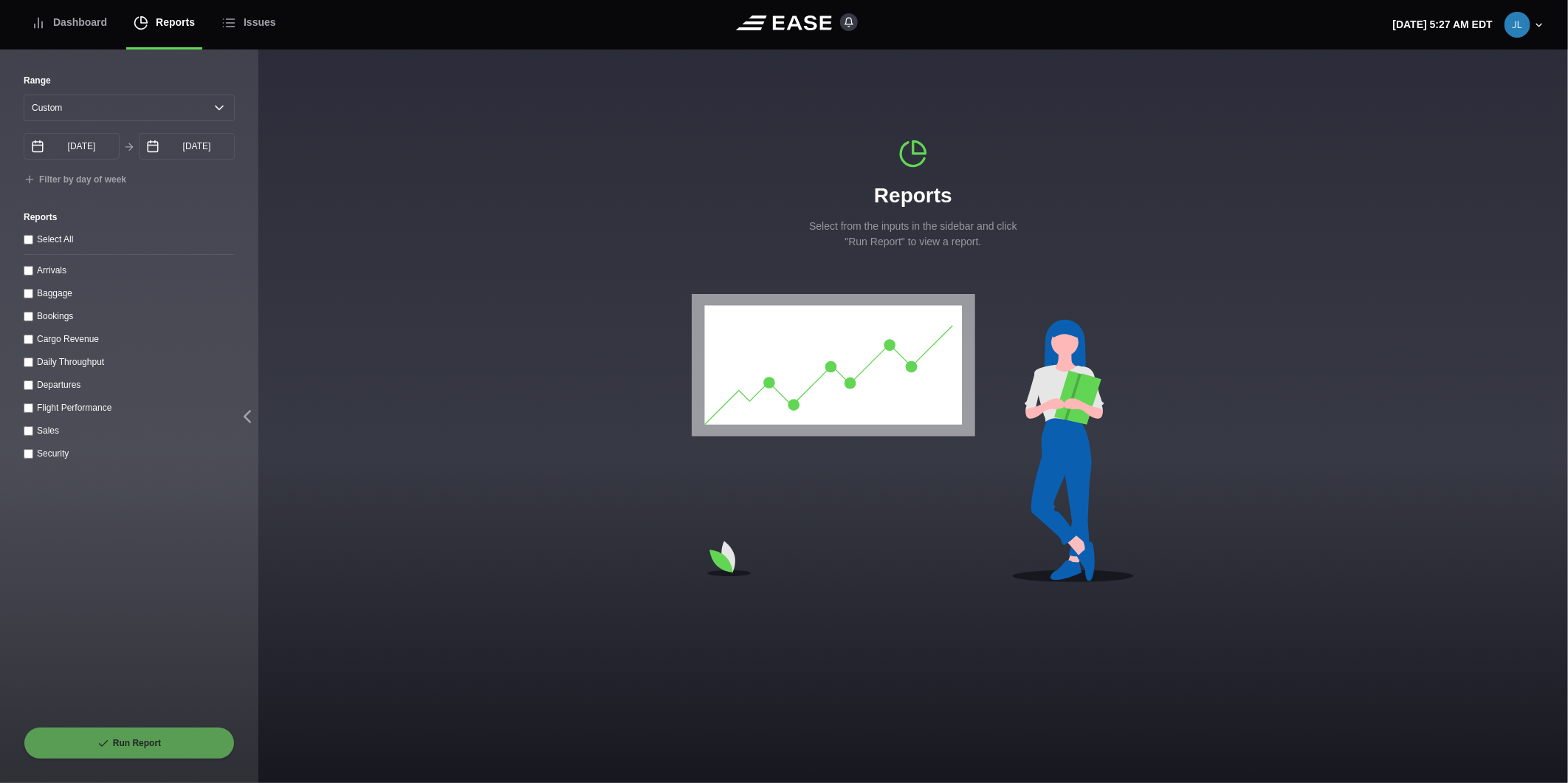
click at [33, 390] on input "Departures" at bounding box center [28, 385] width 10 height 10
checkbox input "true"
click at [152, 736] on button "Run Report" at bounding box center [129, 743] width 211 height 33
select select "0"
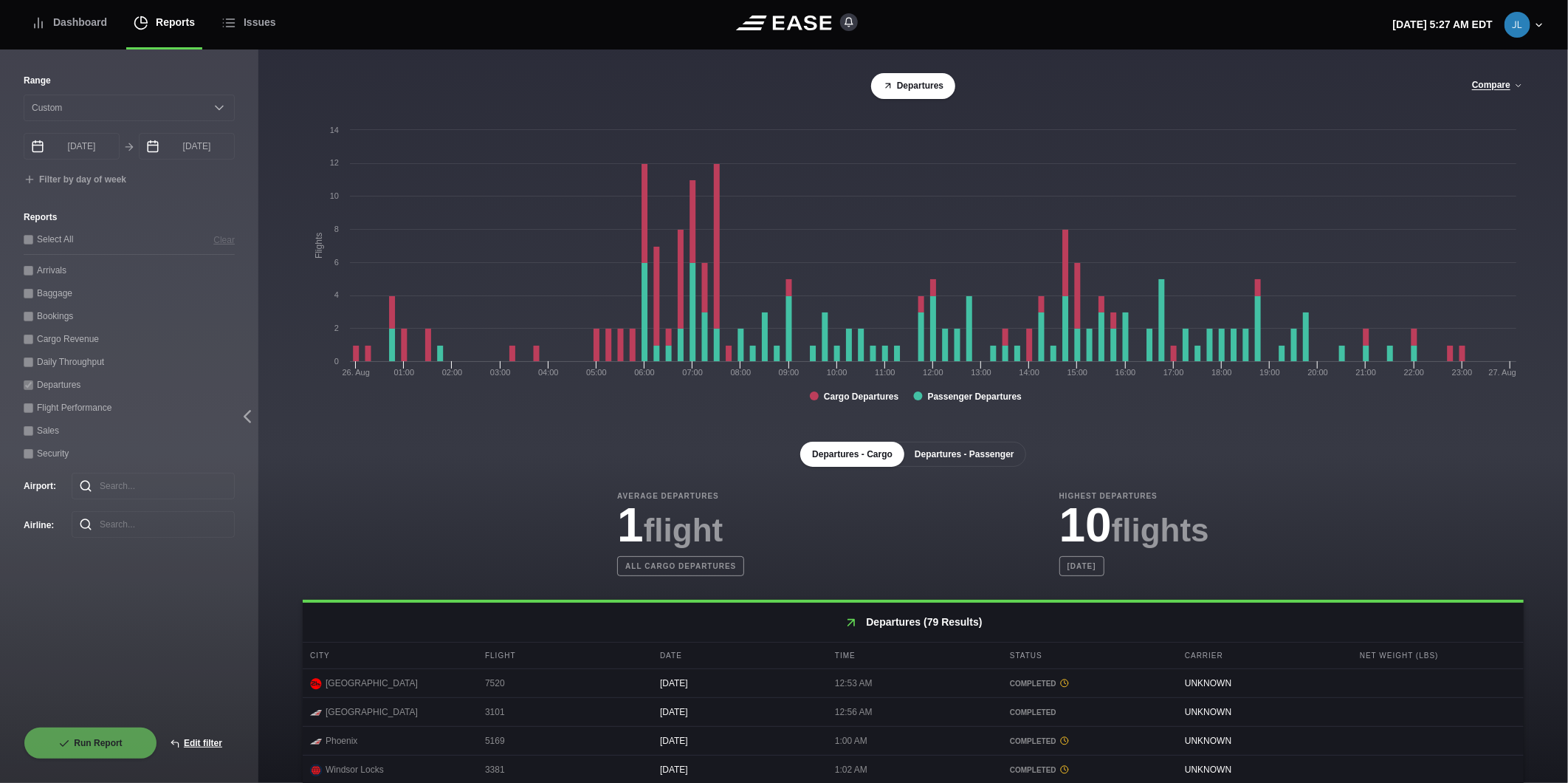
click at [964, 462] on button "Departures - Passenger" at bounding box center [964, 455] width 124 height 25
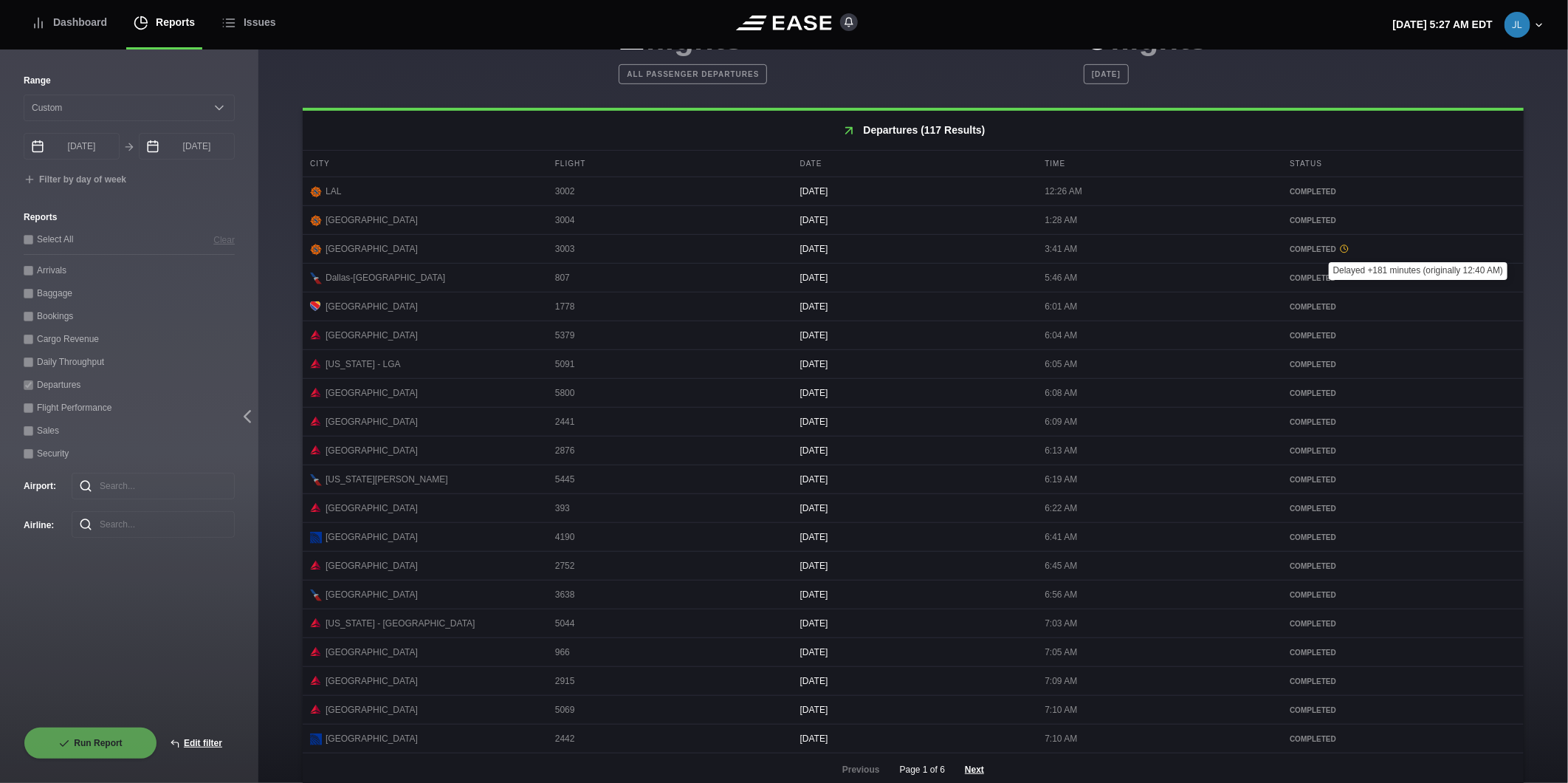
scroll to position [518, 0]
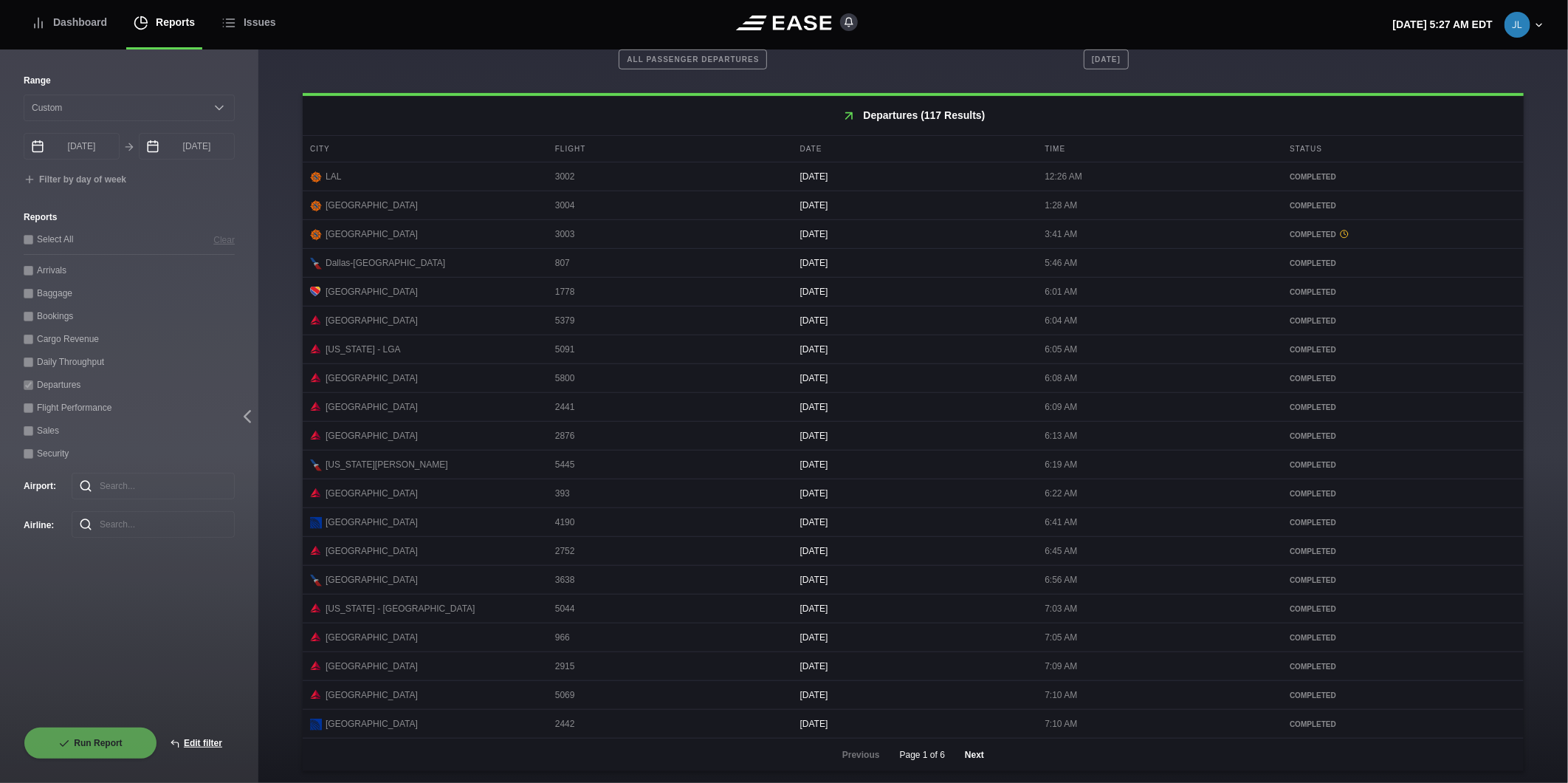
click at [977, 751] on button "Next" at bounding box center [975, 755] width 44 height 33
click at [972, 757] on button "Next" at bounding box center [975, 755] width 44 height 33
click at [976, 751] on button "Next" at bounding box center [975, 755] width 44 height 33
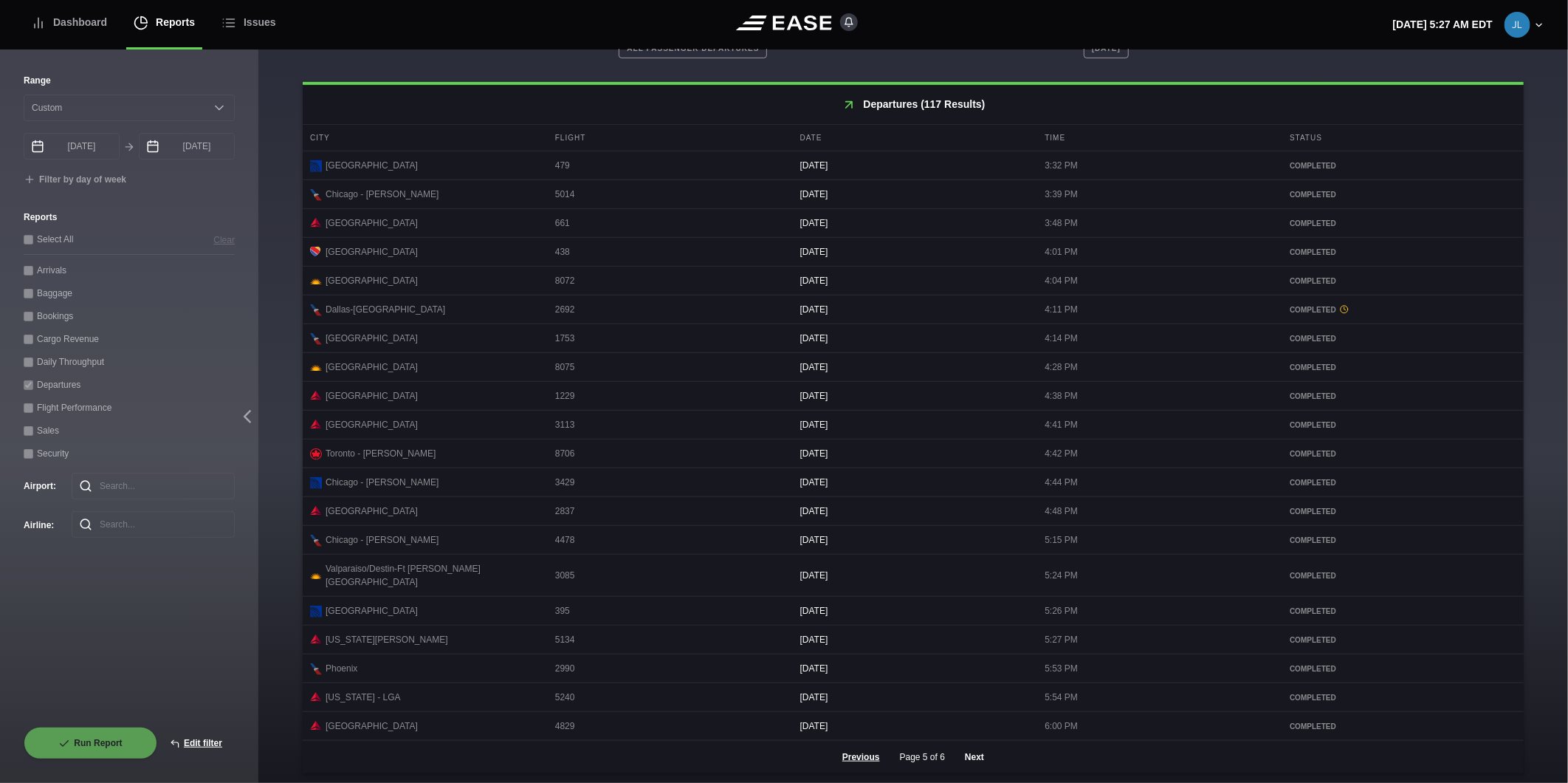
click at [955, 759] on button "Next" at bounding box center [975, 757] width 44 height 33
